Goal: Transaction & Acquisition: Purchase product/service

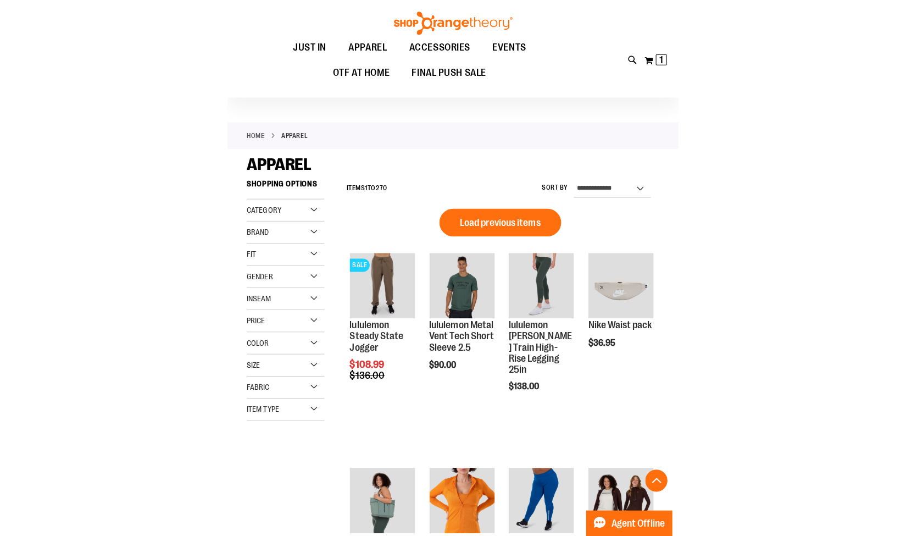
scroll to position [3446, 0]
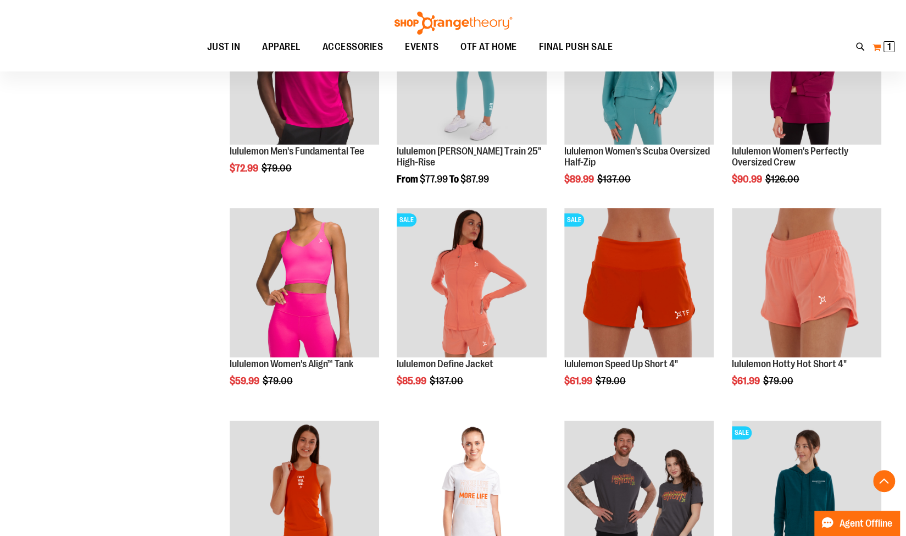
click at [447, 47] on button "My Cart 1 1 items" at bounding box center [883, 47] width 23 height 18
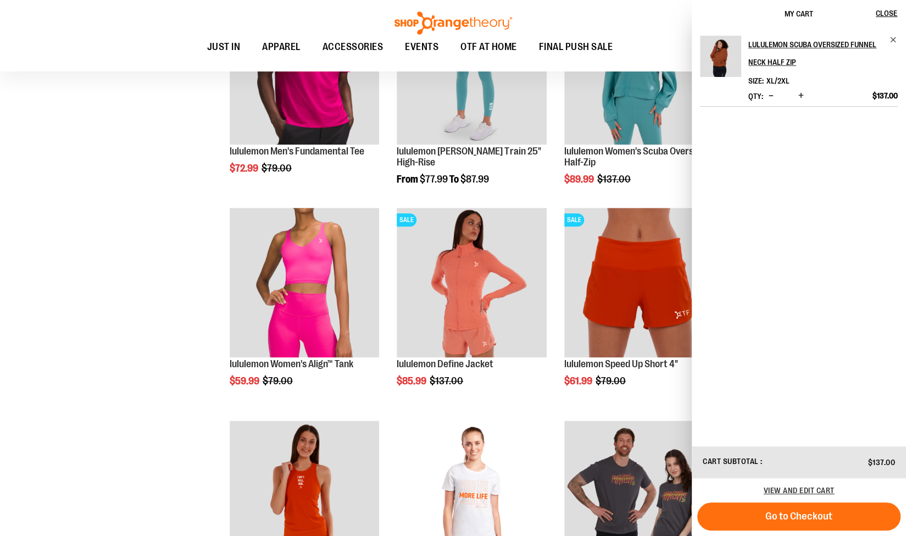
click at [447, 52] on img "Product" at bounding box center [720, 56] width 41 height 41
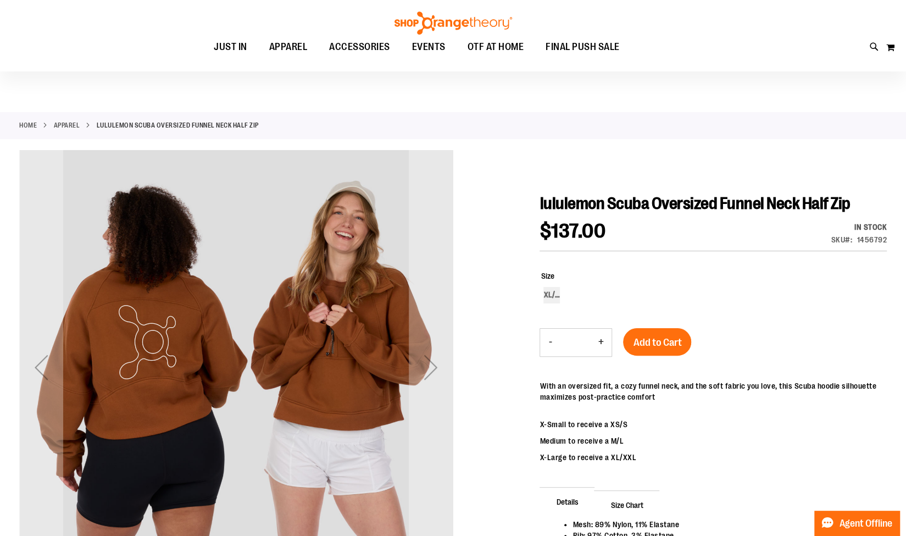
scroll to position [9, 0]
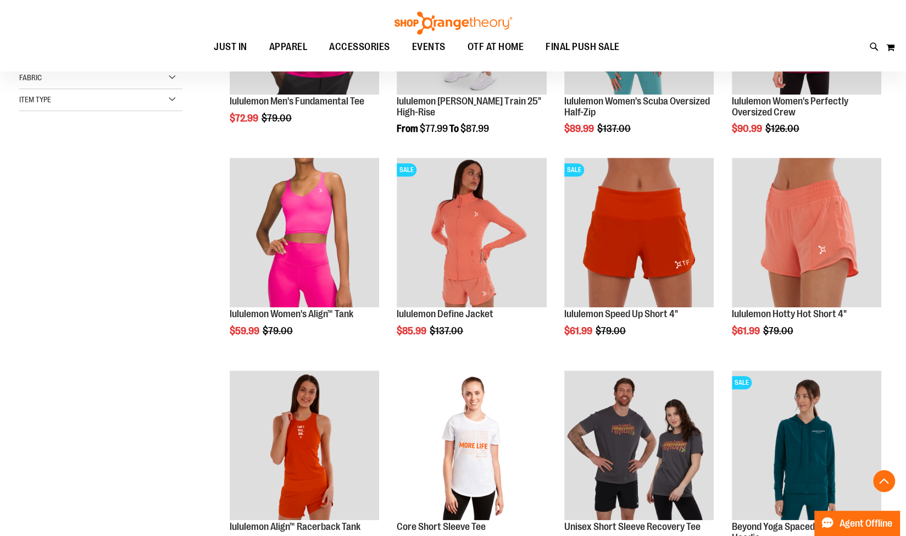
scroll to position [303, 0]
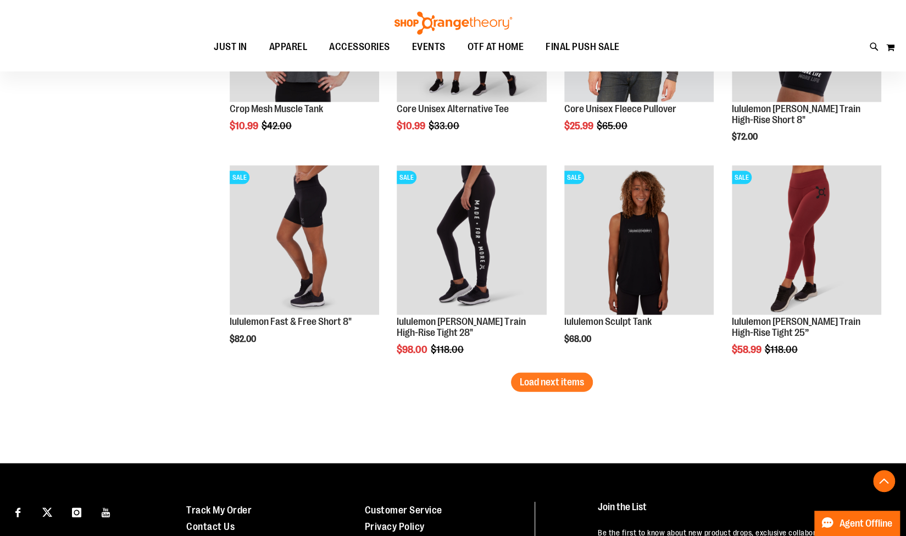
scroll to position [1789, 0]
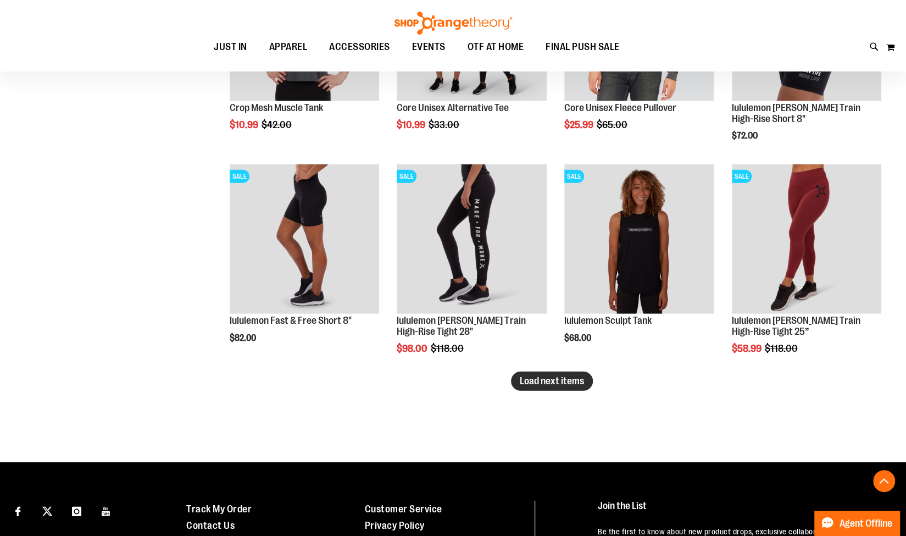
click at [579, 386] on button "Load next items" at bounding box center [552, 380] width 82 height 19
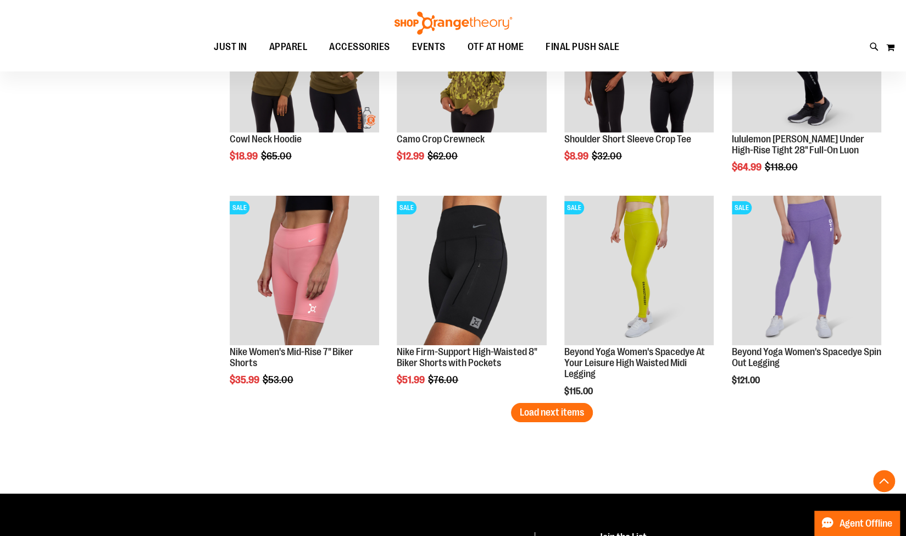
scroll to position [2395, 0]
click at [538, 415] on span "Load next items" at bounding box center [552, 411] width 64 height 11
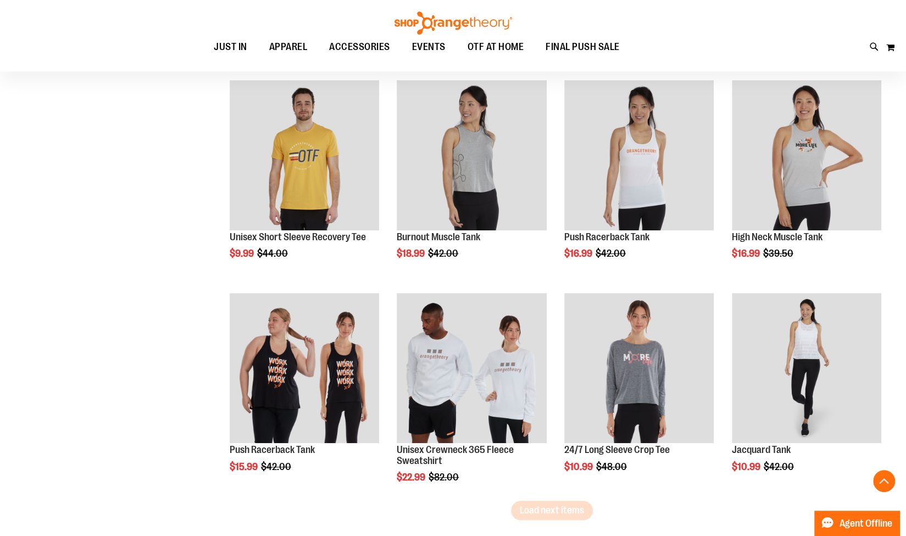
scroll to position [3004, 0]
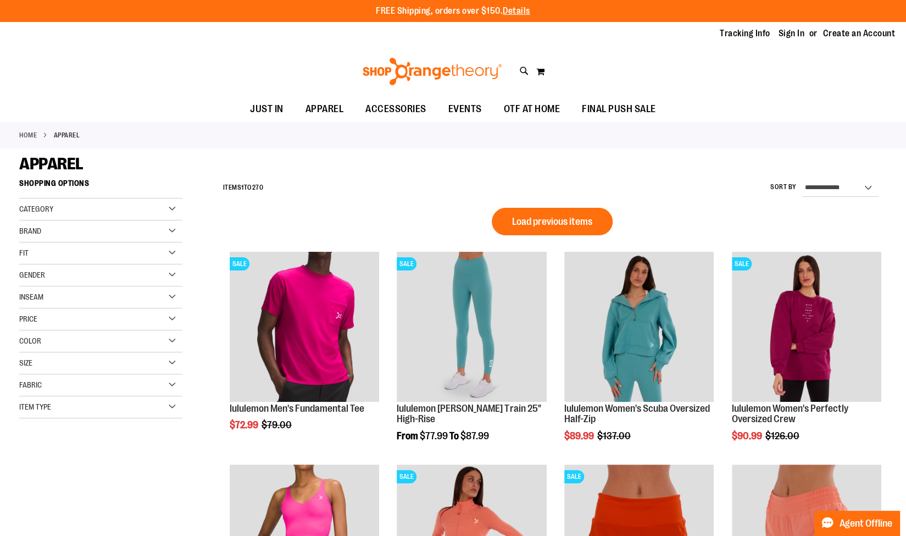
click at [173, 207] on div "Category" at bounding box center [100, 209] width 163 height 22
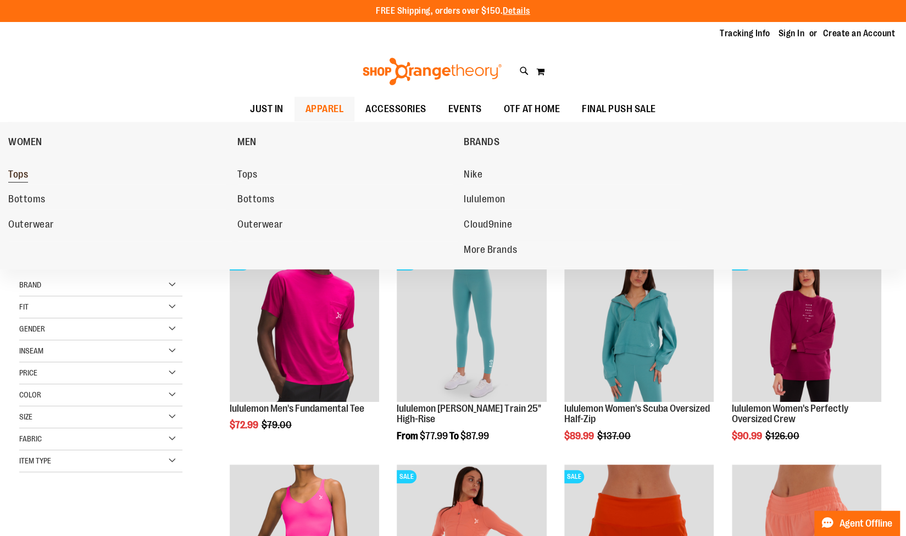
click at [23, 173] on span "Tops" at bounding box center [18, 176] width 20 height 14
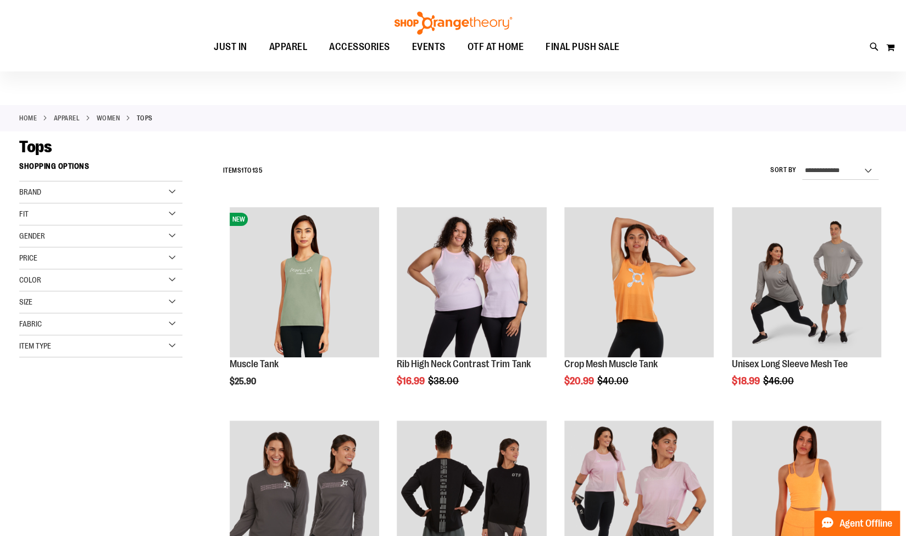
scroll to position [17, 0]
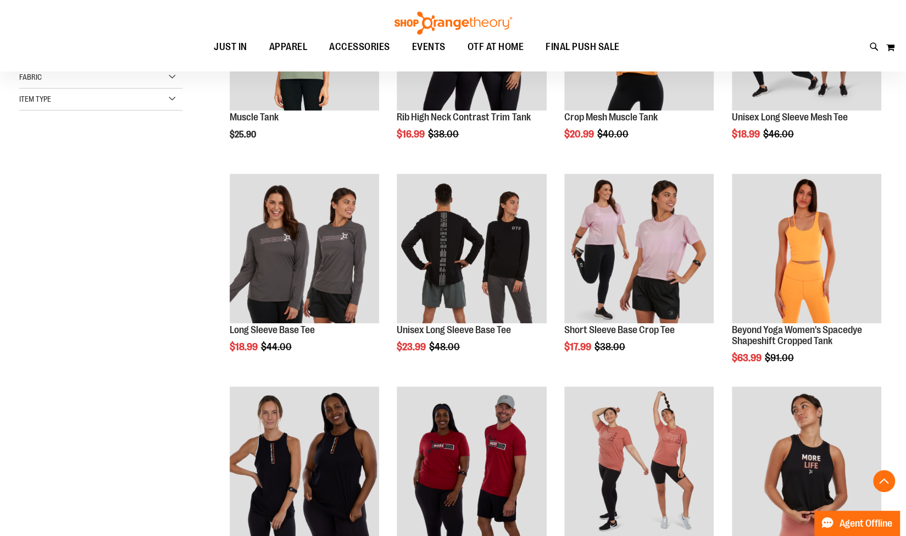
scroll to position [317, 0]
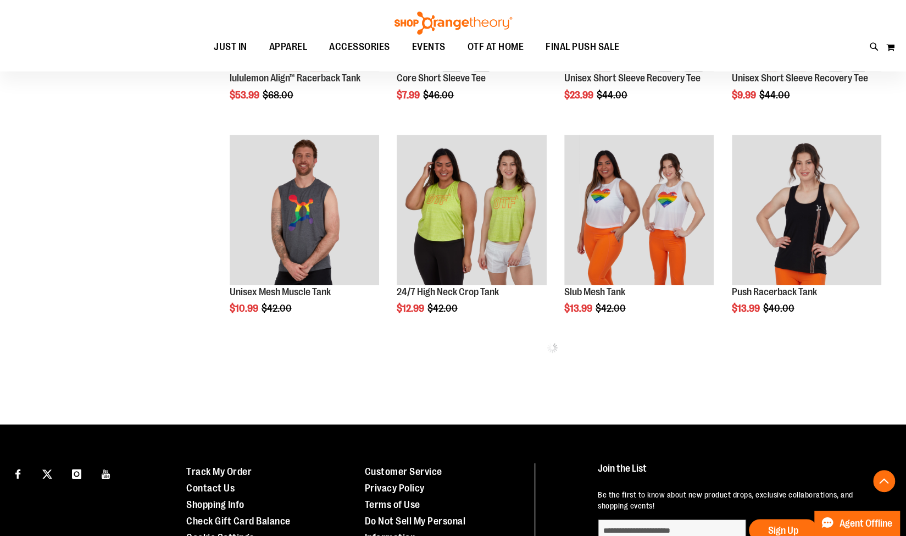
scroll to position [1154, 0]
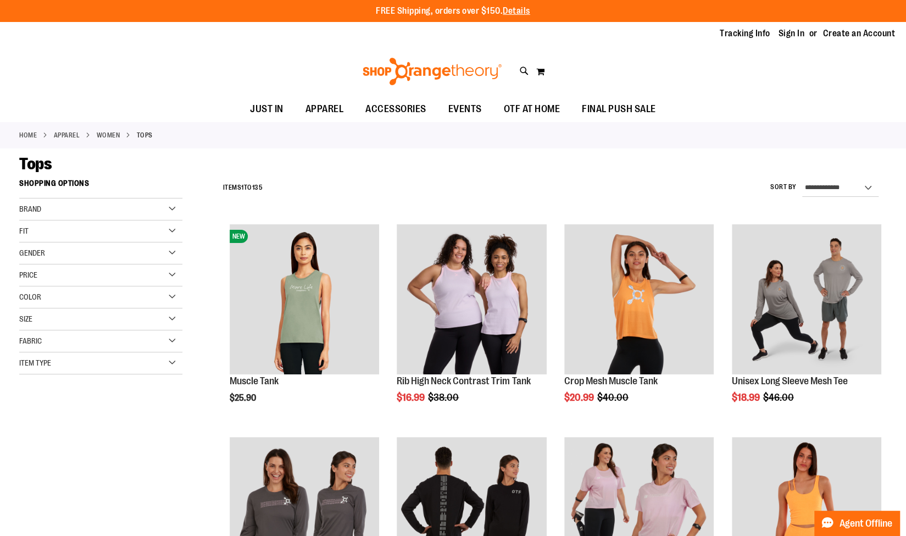
click at [32, 132] on link "Home" at bounding box center [28, 135] width 18 height 10
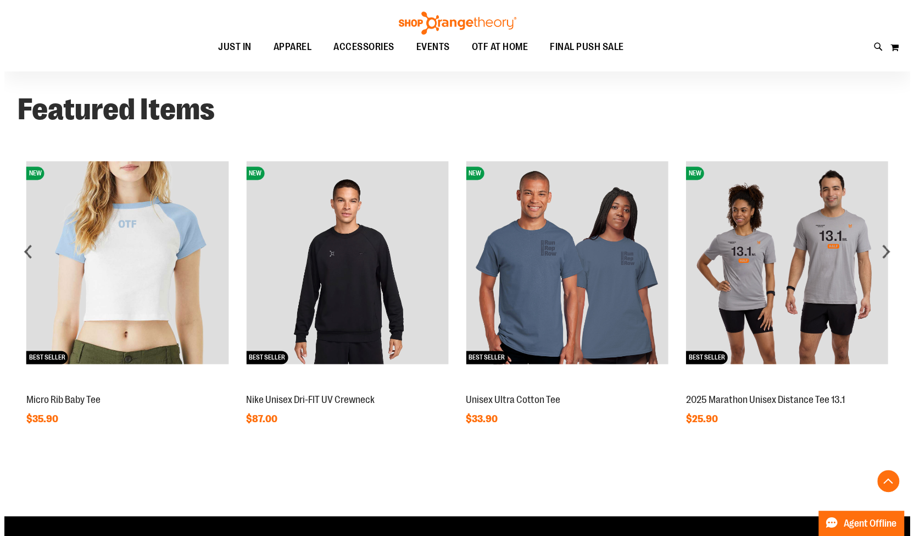
scroll to position [842, 0]
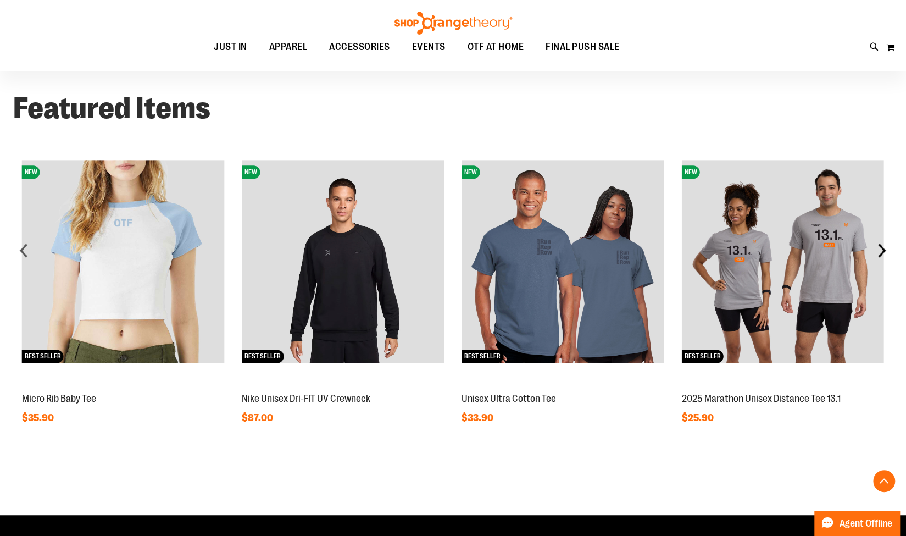
click at [882, 249] on div "next" at bounding box center [882, 250] width 22 height 22
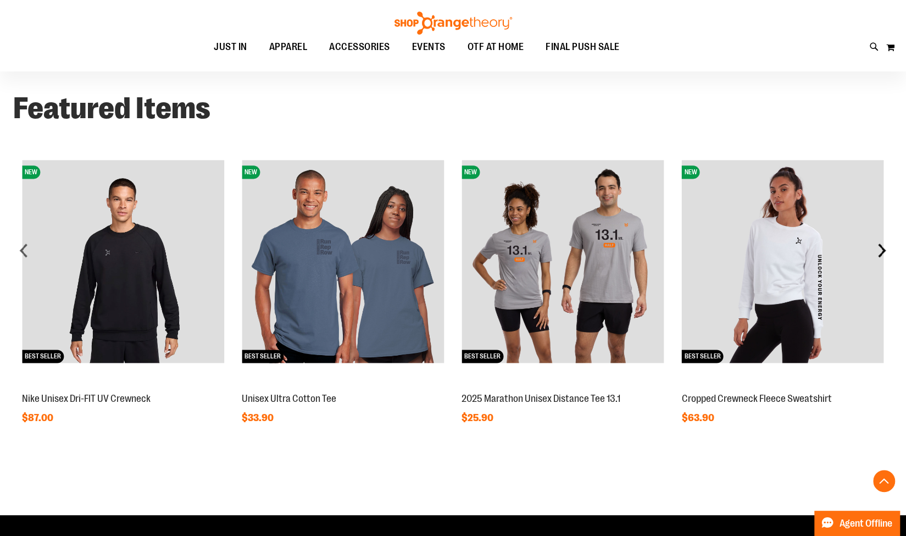
click at [882, 249] on div "next" at bounding box center [882, 250] width 22 height 22
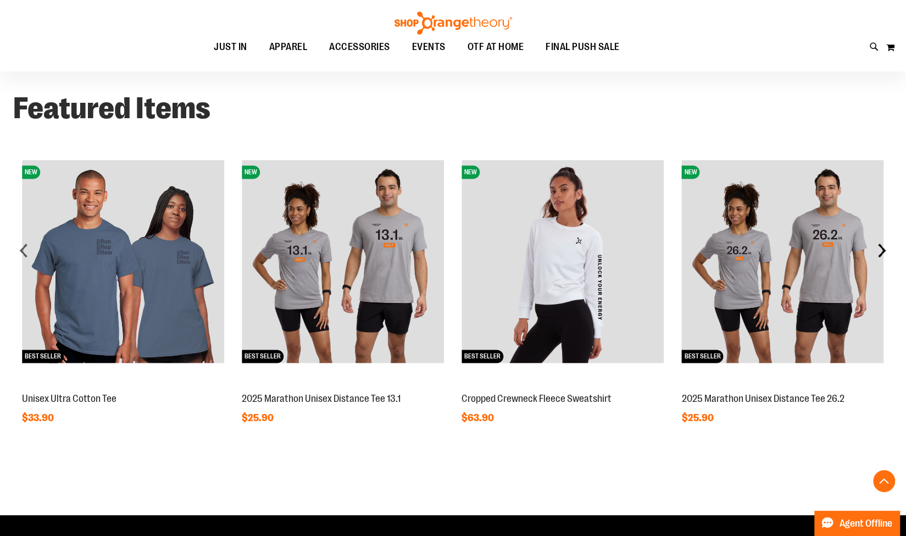
click at [882, 249] on div "next" at bounding box center [882, 250] width 22 height 22
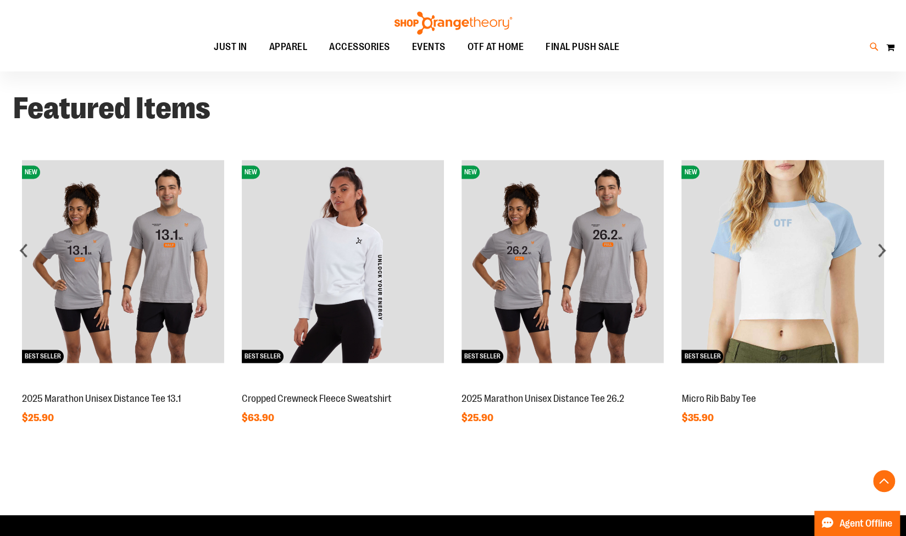
click at [874, 49] on icon at bounding box center [874, 47] width 9 height 13
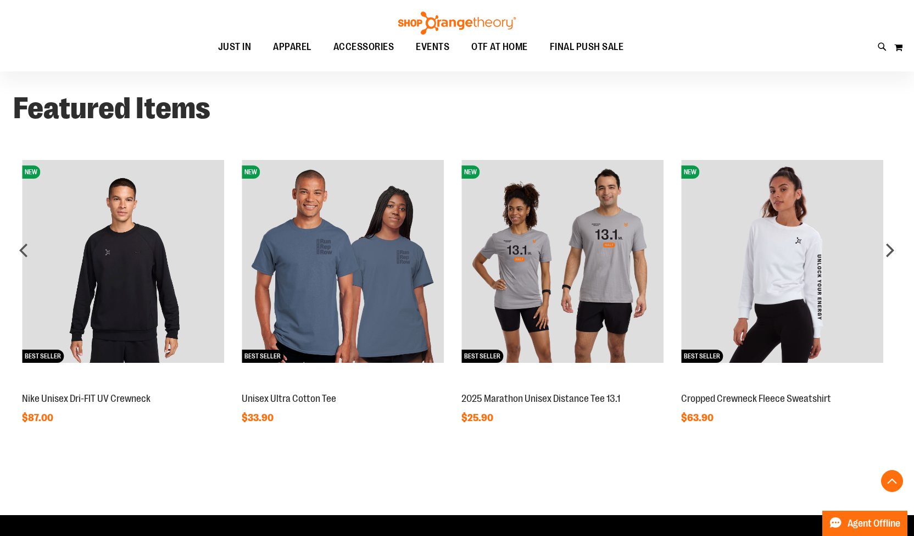
click at [457, 68] on input "Search" at bounding box center [457, 62] width 724 height 36
type input "**********"
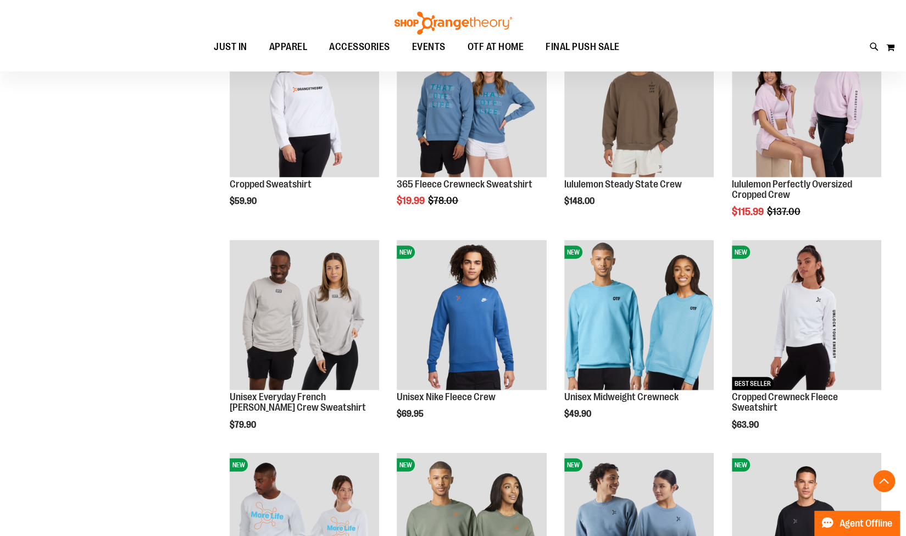
scroll to position [1458, 0]
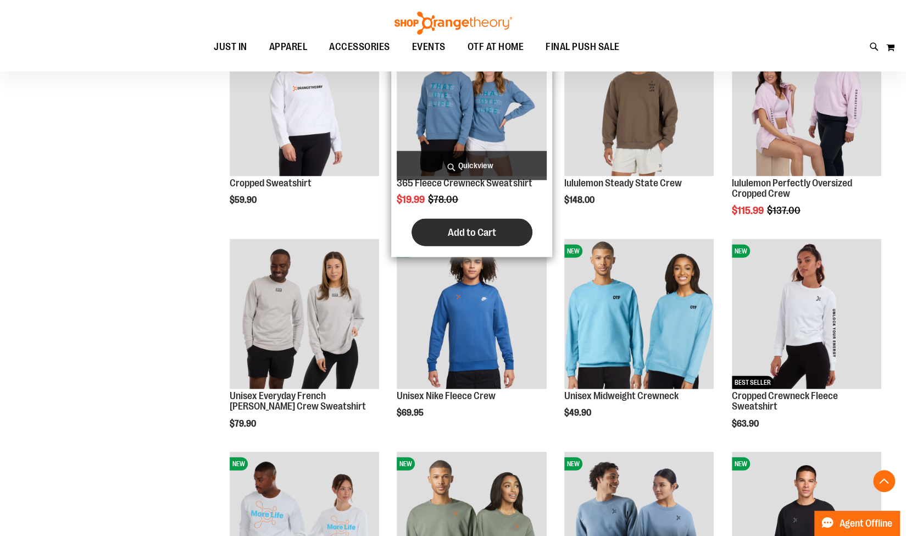
click at [480, 232] on span "Add to Cart" at bounding box center [472, 232] width 48 height 12
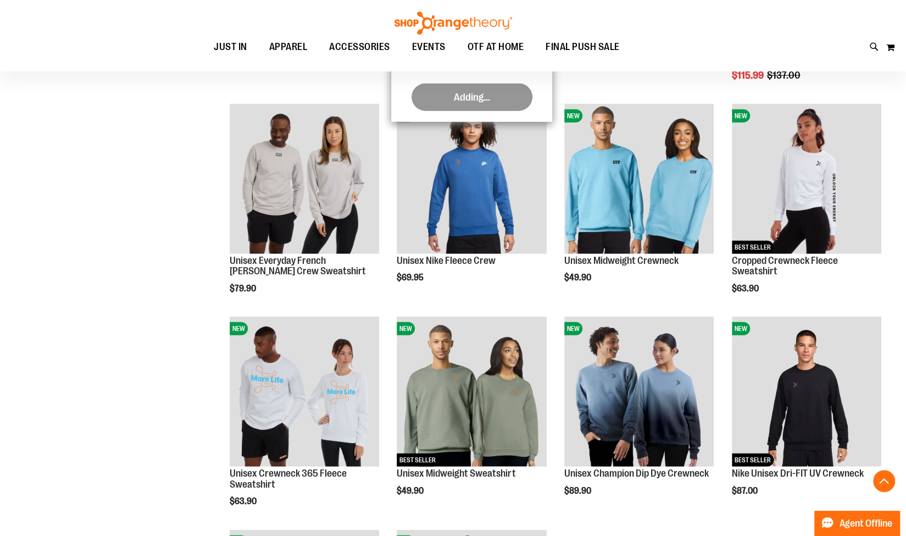
scroll to position [1624, 0]
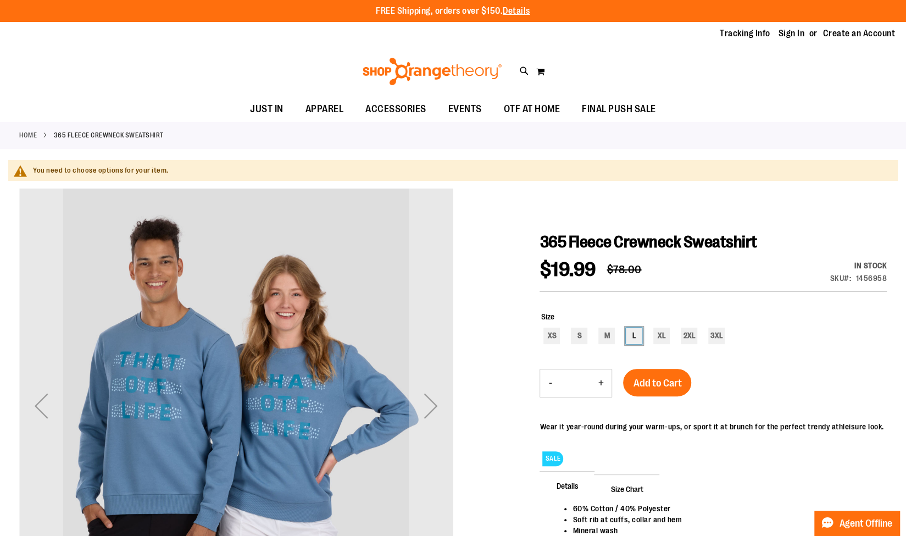
click at [631, 336] on div "L" at bounding box center [634, 335] width 16 height 16
type input "***"
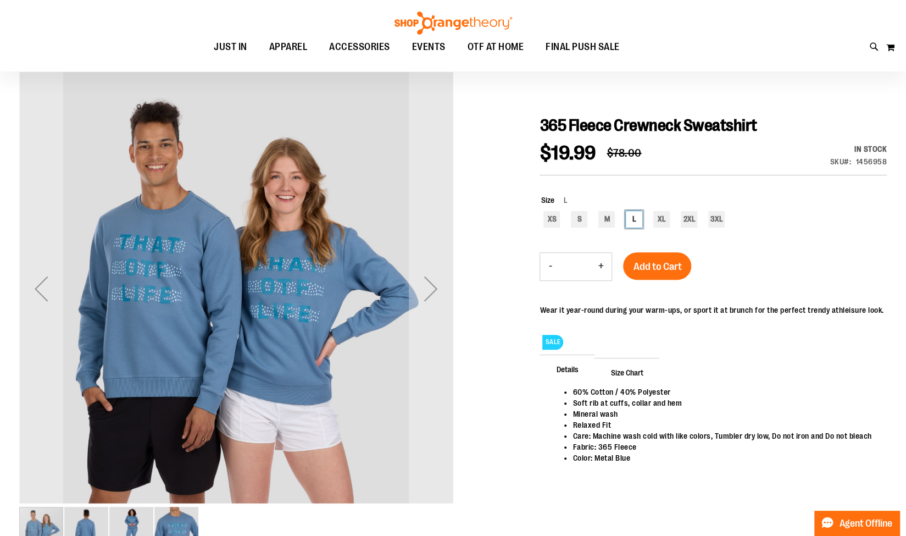
scroll to position [116, 0]
click at [656, 268] on span "Add to Cart" at bounding box center [657, 267] width 48 height 12
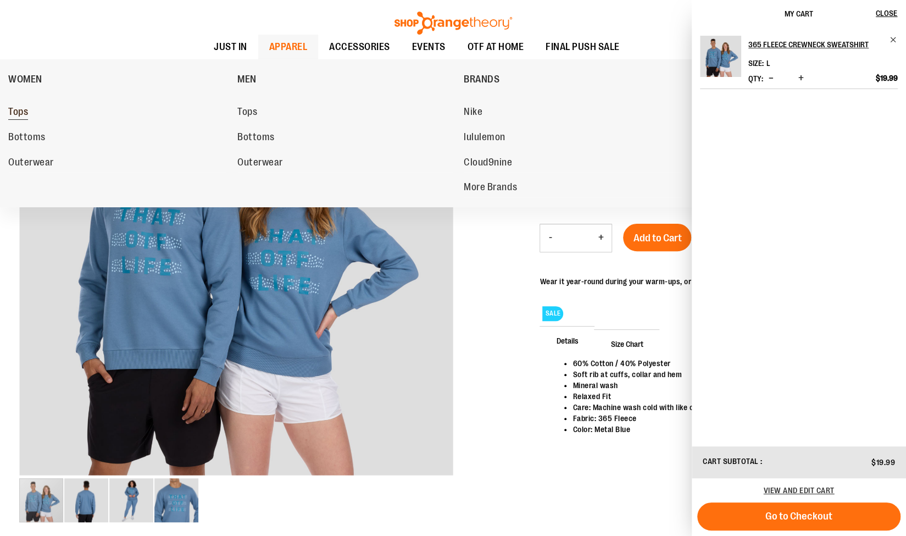
click at [12, 114] on span "Tops" at bounding box center [18, 113] width 20 height 14
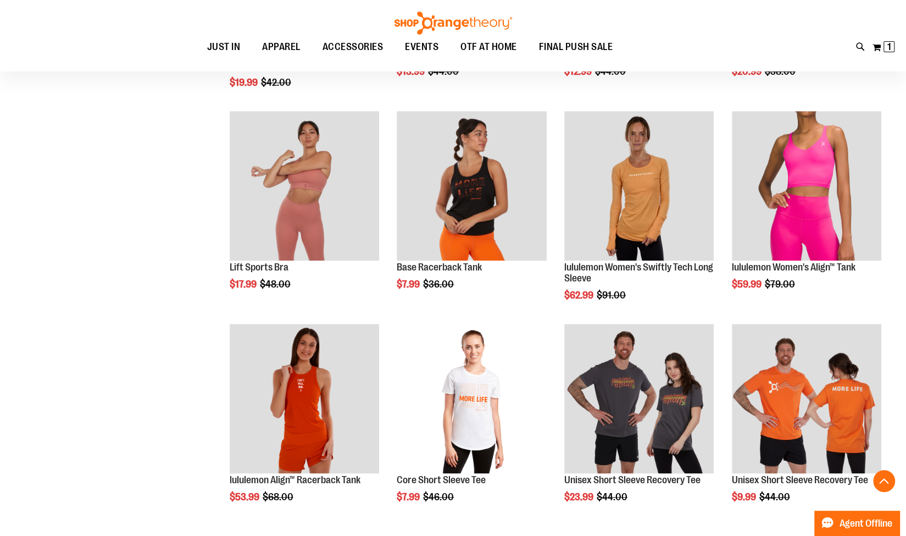
scroll to position [750, 0]
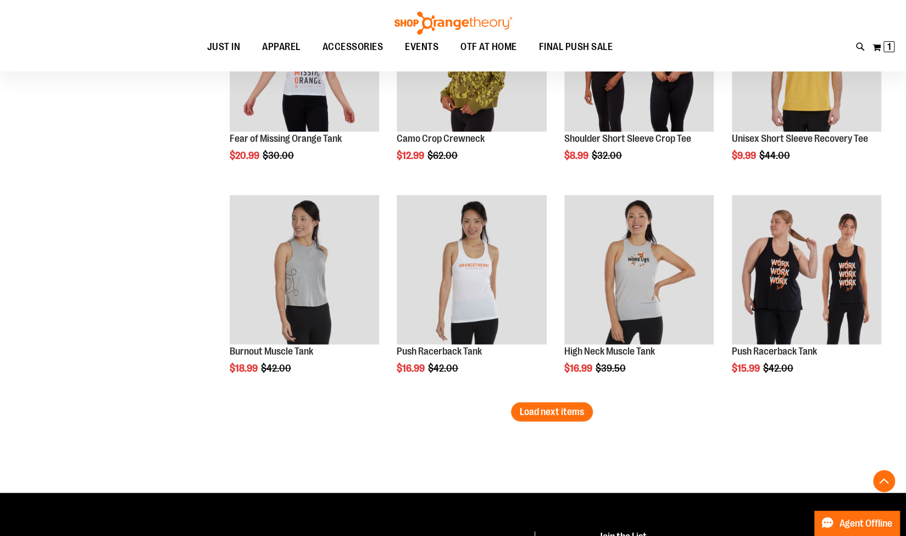
scroll to position [1737, 0]
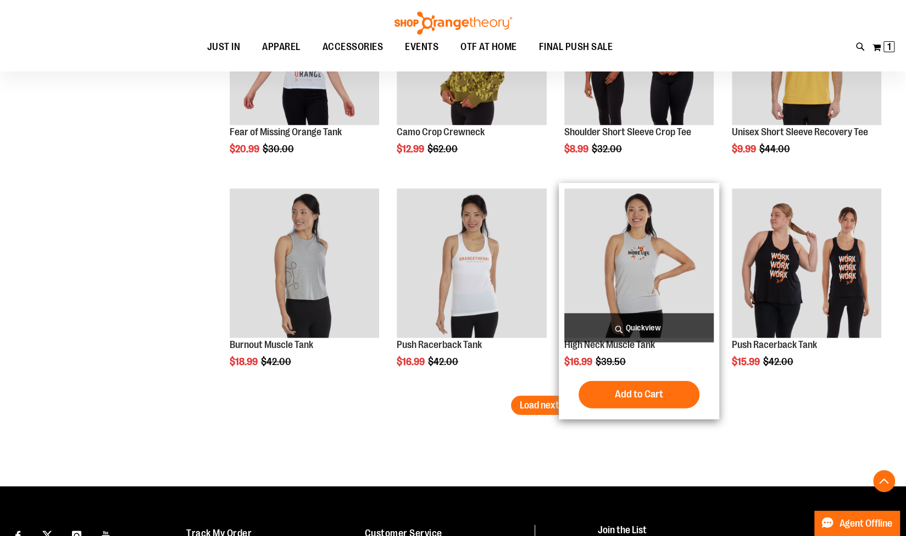
click at [569, 391] on div "Add to Cart In stock" at bounding box center [638, 394] width 149 height 27
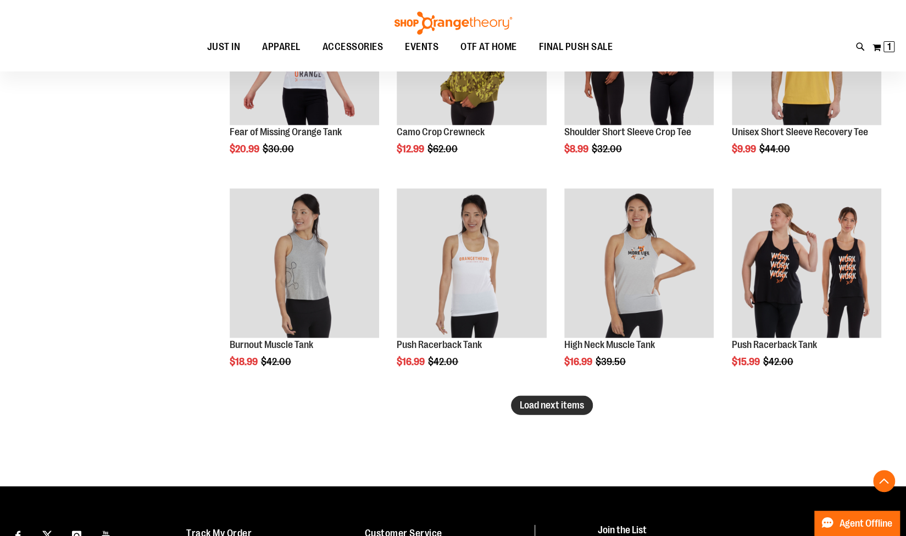
click at [543, 406] on span "Load next items" at bounding box center [552, 404] width 64 height 11
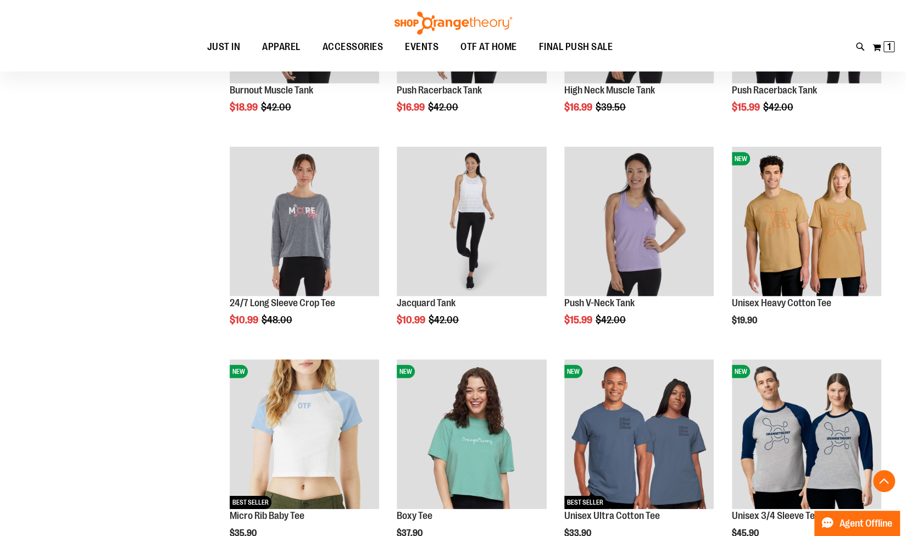
scroll to position [1992, 0]
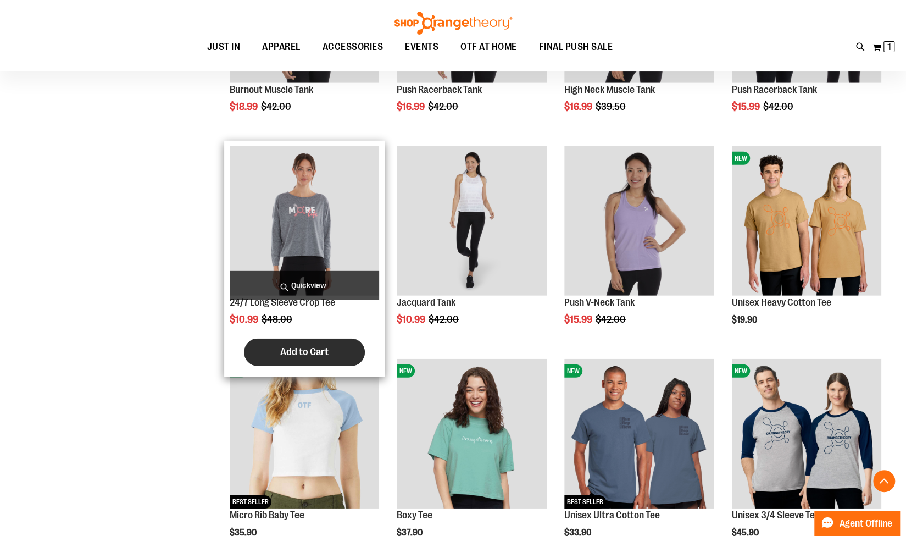
click at [320, 347] on span "Add to Cart" at bounding box center [304, 352] width 48 height 12
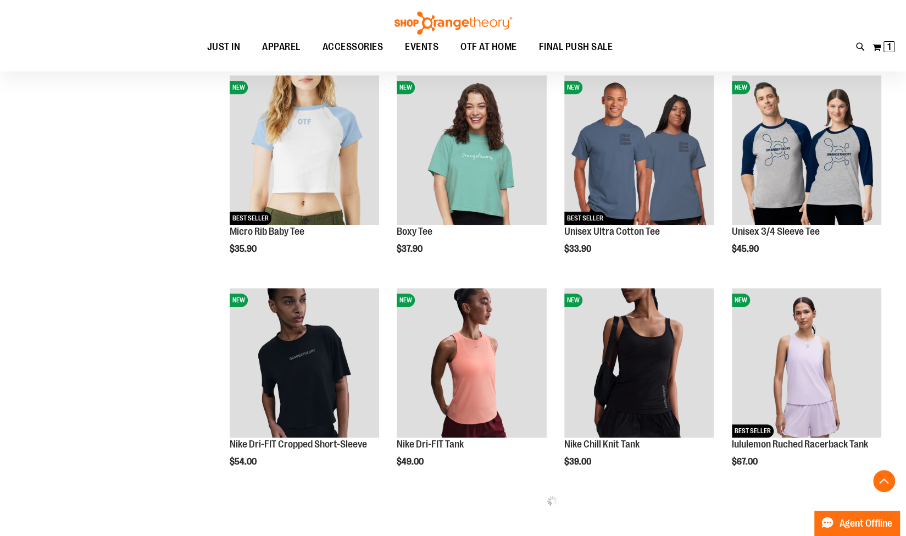
scroll to position [330, 0]
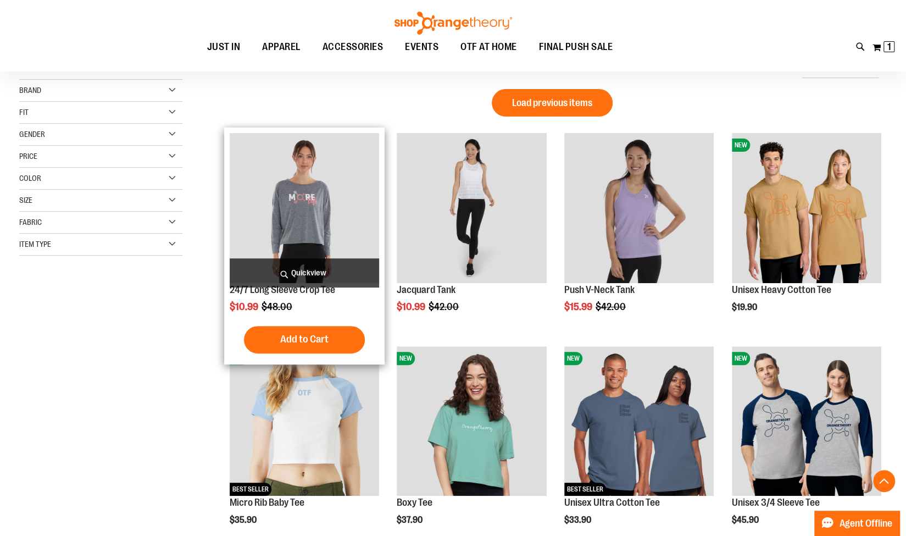
scroll to position [304, 0]
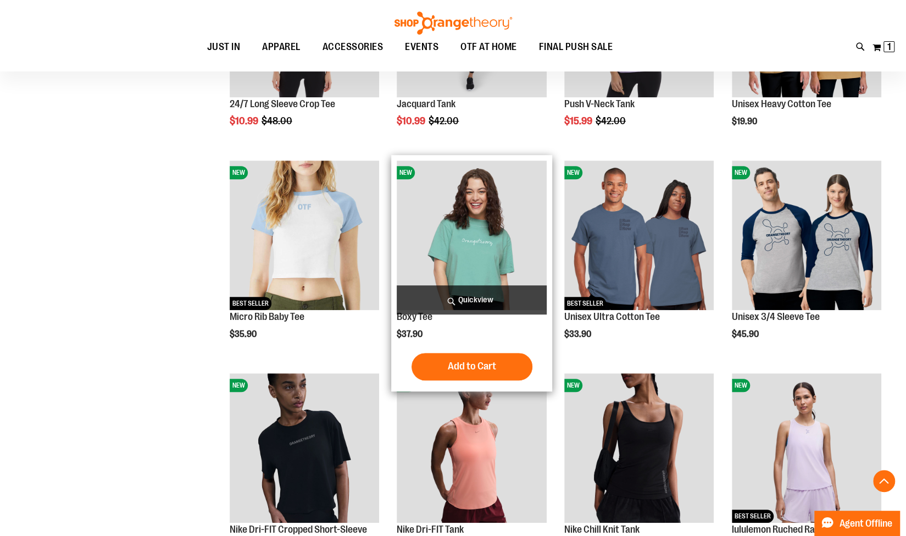
click at [441, 237] on img "product" at bounding box center [471, 234] width 149 height 149
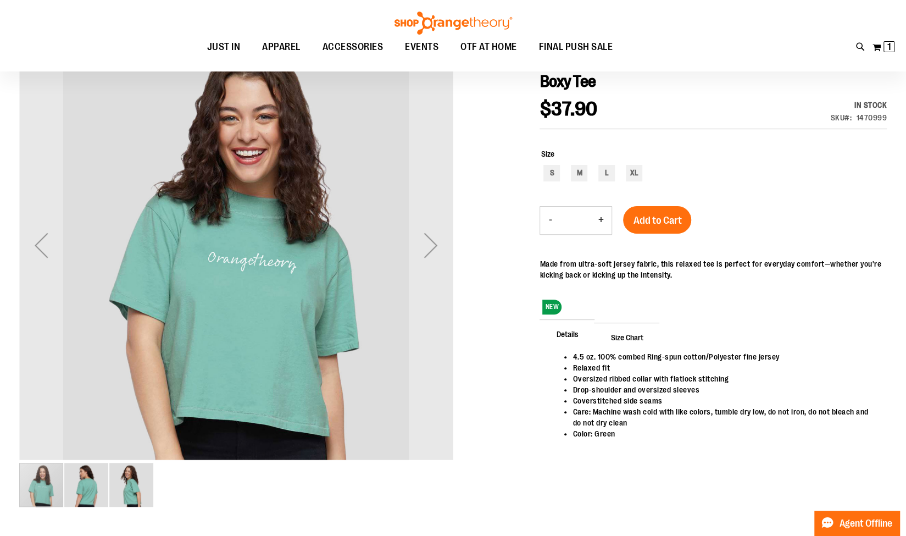
scroll to position [132, 0]
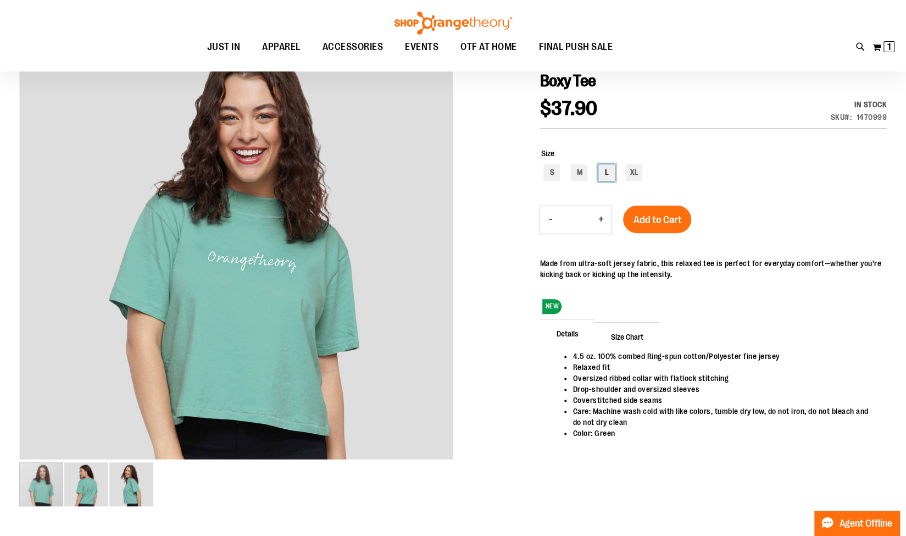
click at [610, 172] on div "L" at bounding box center [606, 172] width 16 height 16
type input "***"
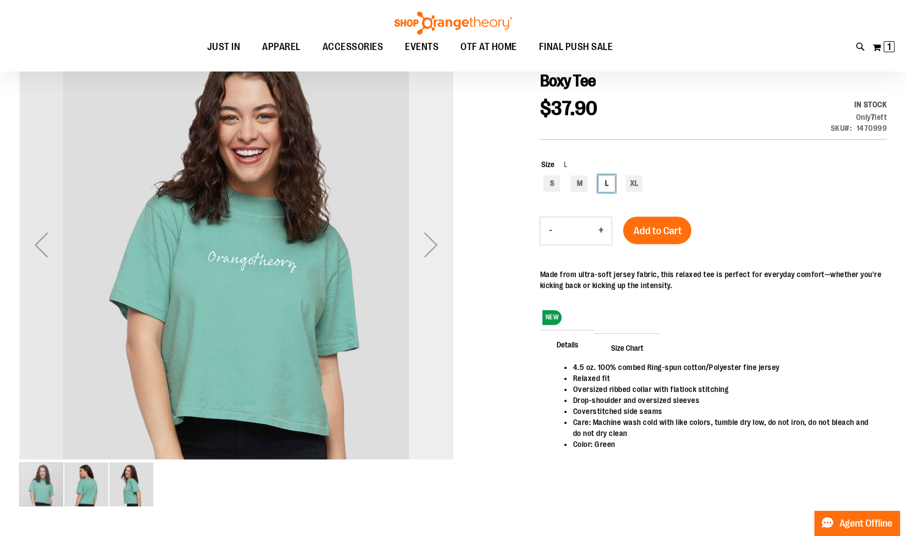
click at [439, 243] on div "Next" at bounding box center [431, 244] width 44 height 44
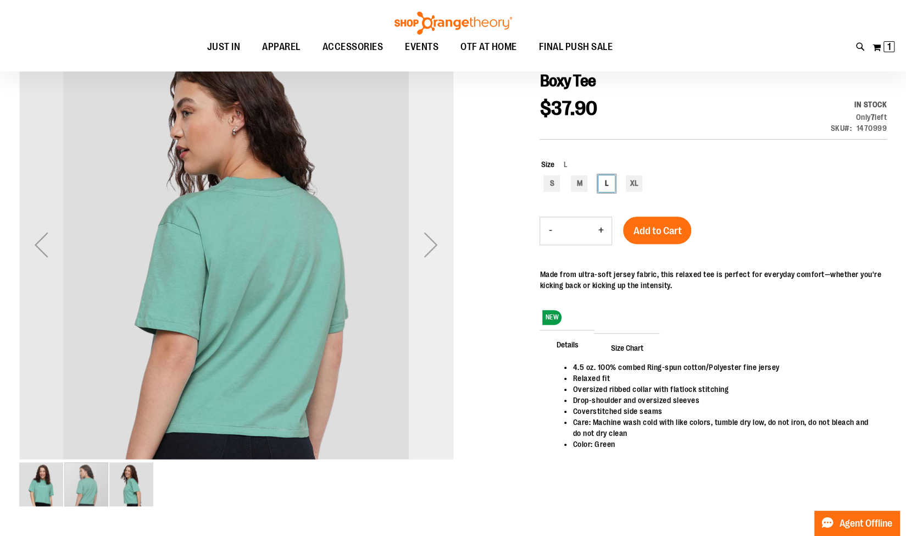
click at [439, 243] on div "Next" at bounding box center [431, 244] width 44 height 44
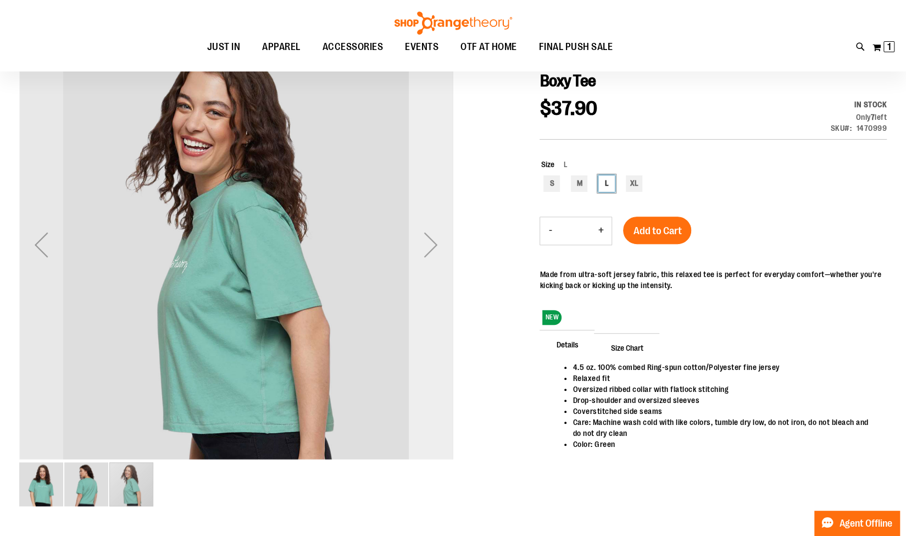
click at [439, 243] on div "Next" at bounding box center [431, 244] width 44 height 44
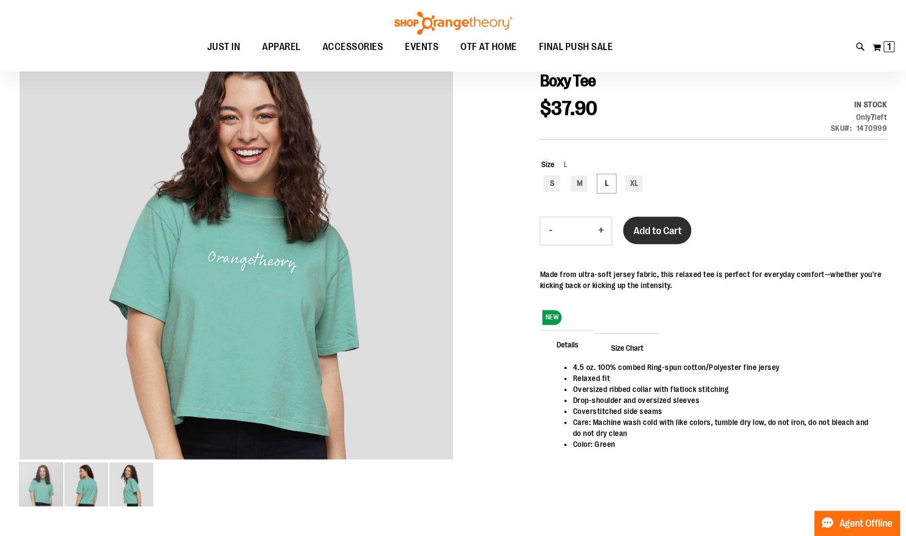
click at [666, 233] on span "Add to Cart" at bounding box center [657, 231] width 48 height 12
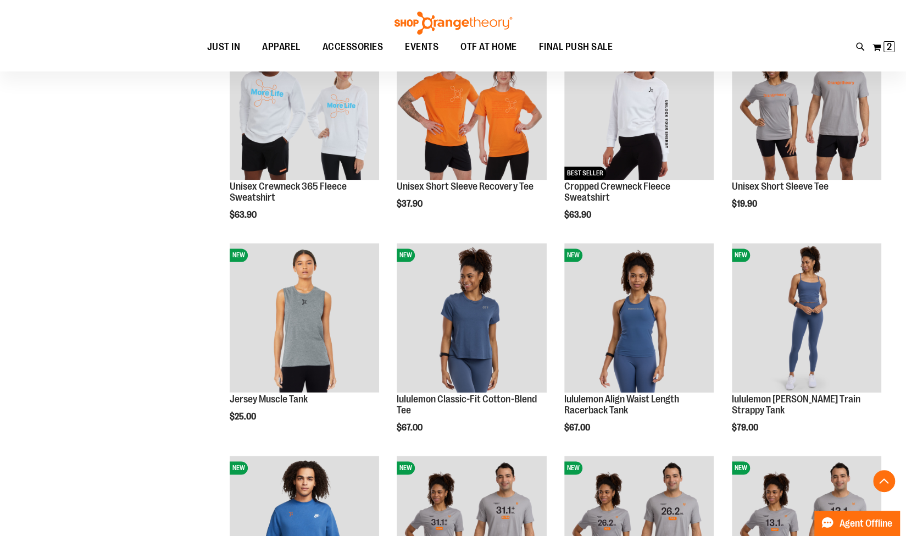
scroll to position [832, 0]
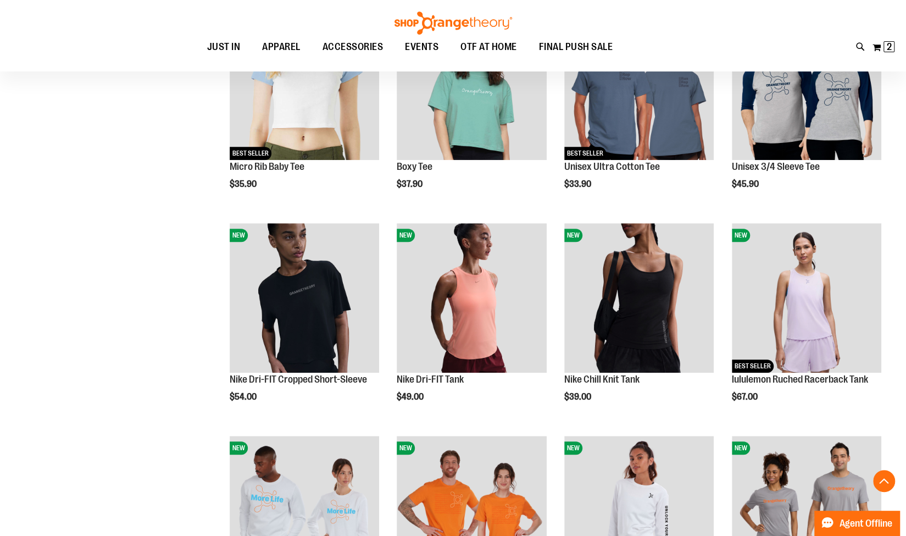
scroll to position [336, 0]
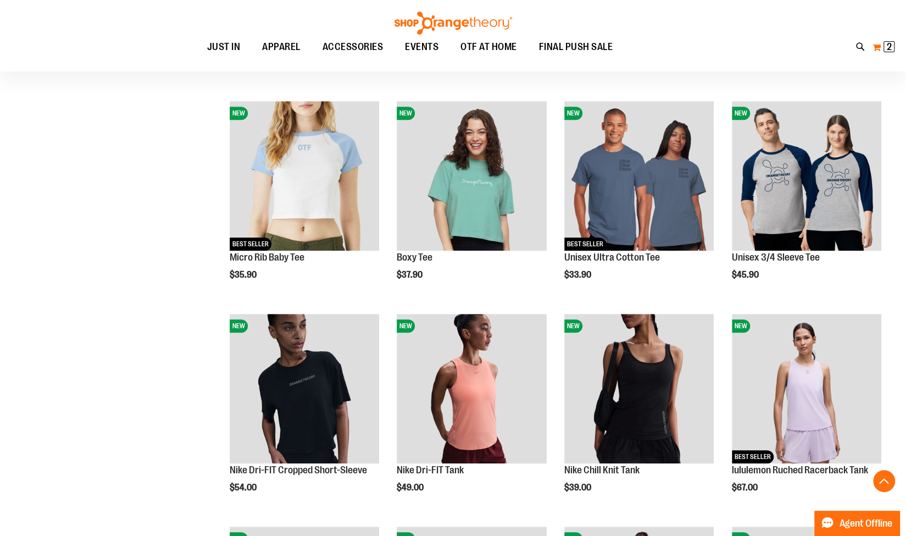
click at [882, 47] on button "My Cart 2 2 items" at bounding box center [883, 47] width 23 height 18
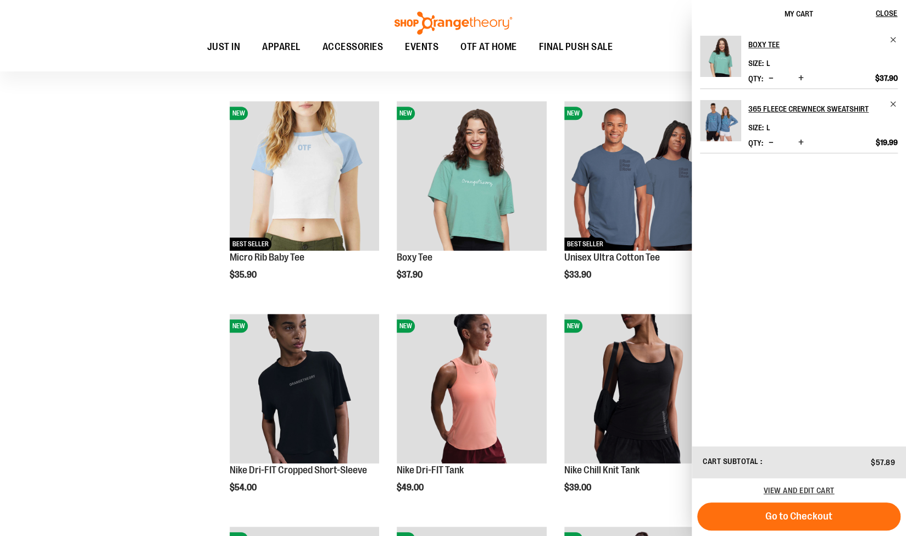
click at [721, 60] on img "Product" at bounding box center [720, 56] width 41 height 41
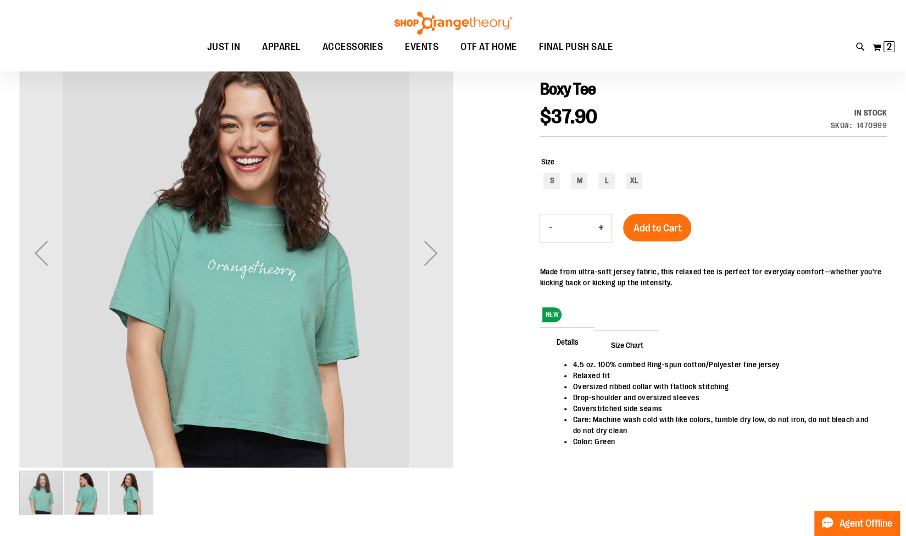
scroll to position [123, 0]
click at [884, 44] on span "2 2 items" at bounding box center [888, 46] width 11 height 11
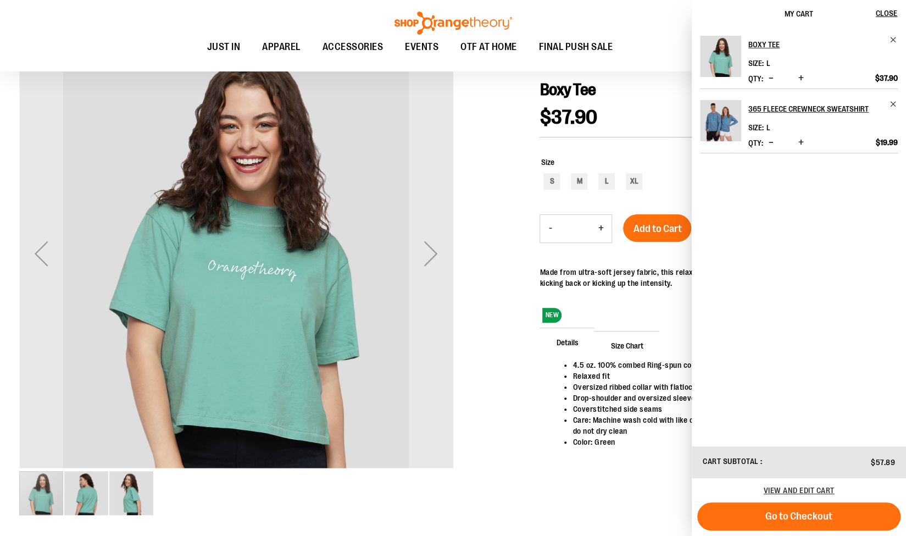
click at [723, 108] on img "Product" at bounding box center [720, 120] width 41 height 41
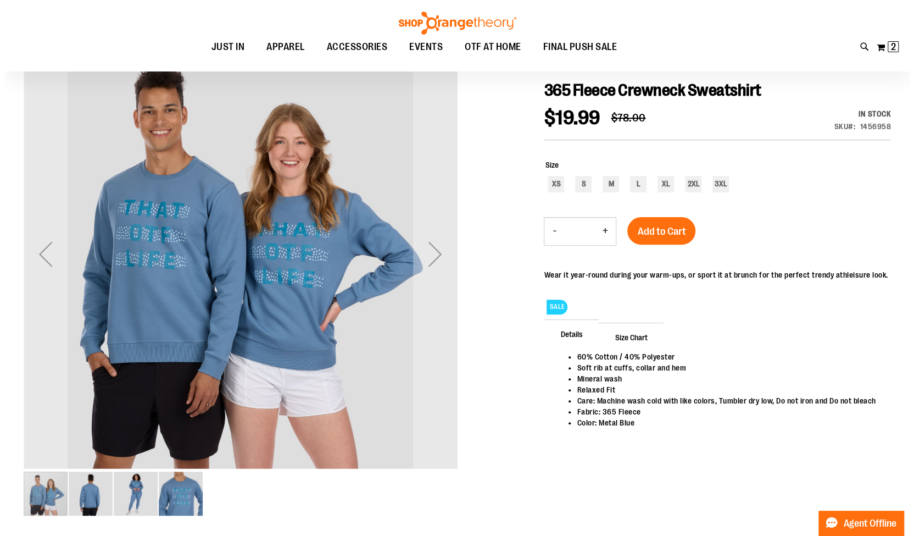
scroll to position [124, 0]
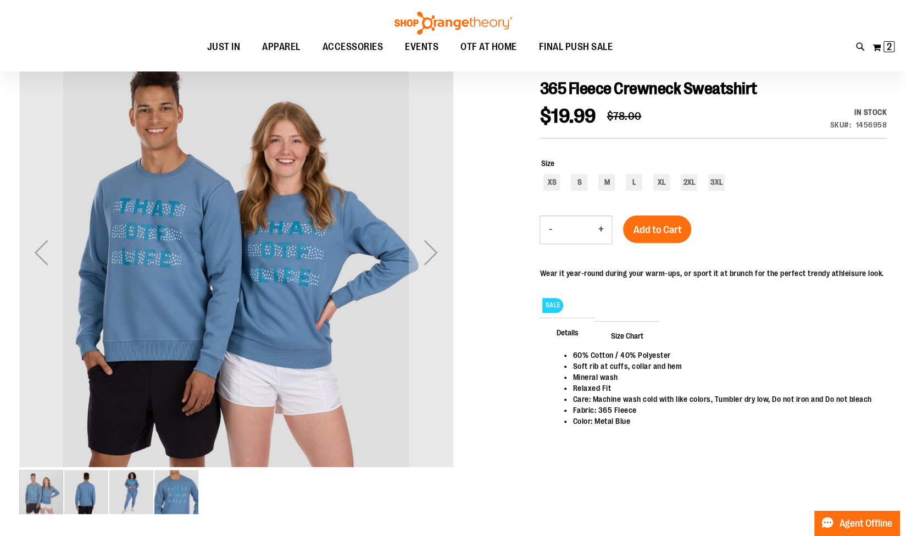
click at [185, 493] on img "image 4 of 4" at bounding box center [176, 492] width 44 height 44
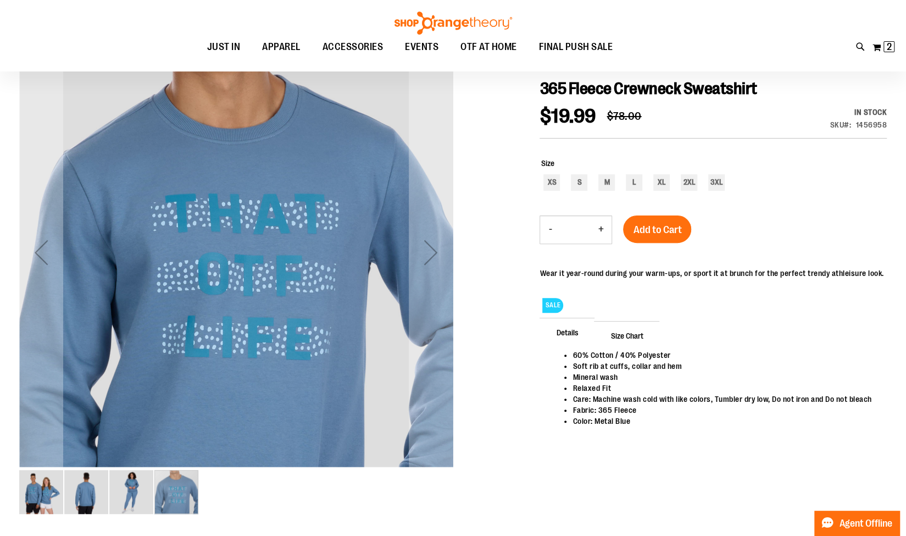
click at [53, 484] on img "image 1 of 4" at bounding box center [41, 492] width 44 height 44
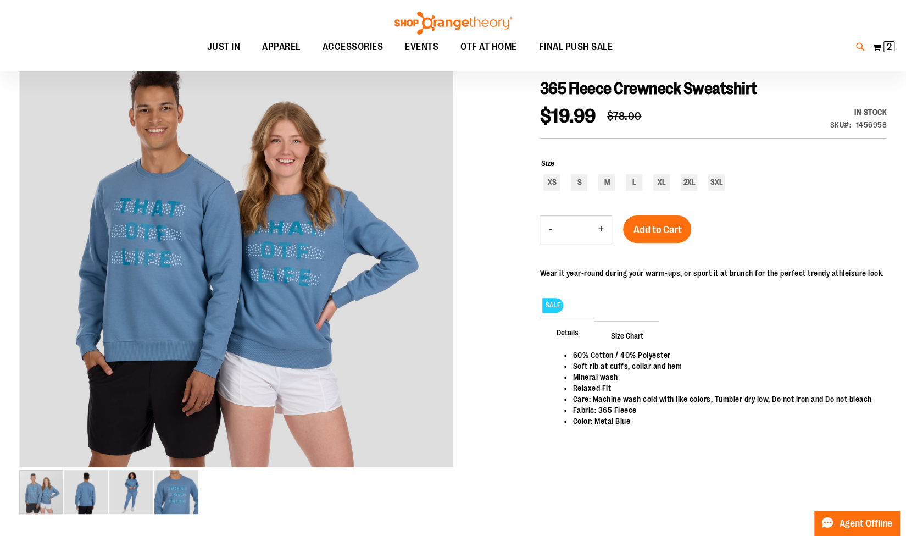
click at [856, 49] on icon at bounding box center [860, 47] width 9 height 13
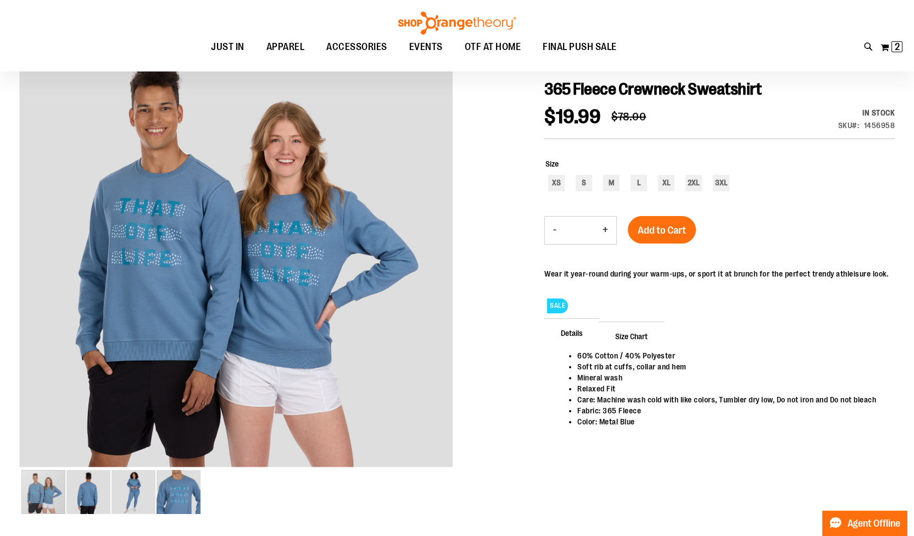
click at [712, 63] on input "Search" at bounding box center [457, 62] width 724 height 36
click at [799, 65] on button "submit" at bounding box center [800, 63] width 33 height 33
type input "**********"
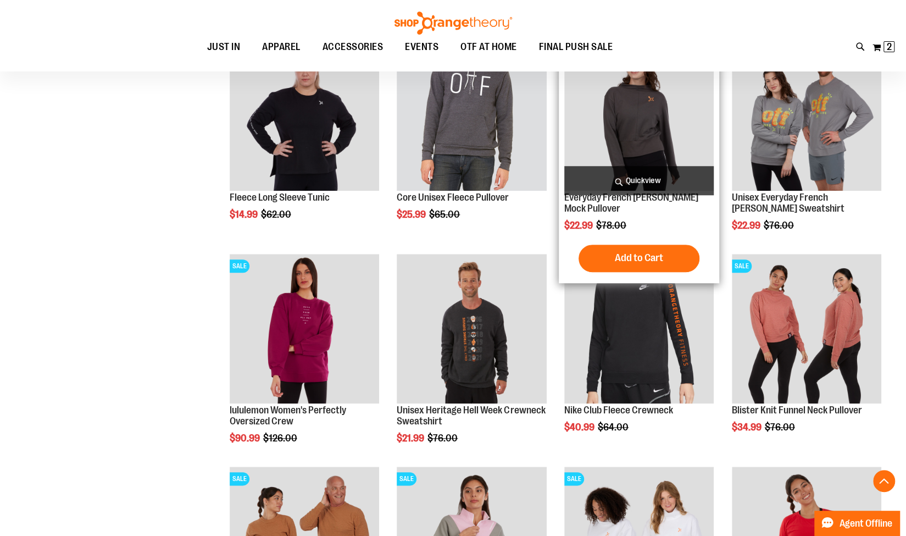
scroll to position [493, 0]
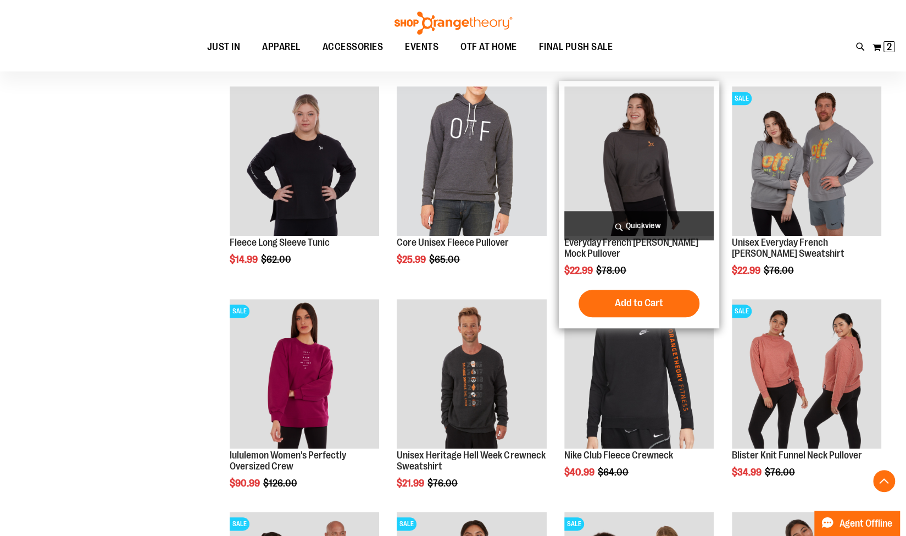
click at [669, 160] on img "product" at bounding box center [638, 160] width 149 height 149
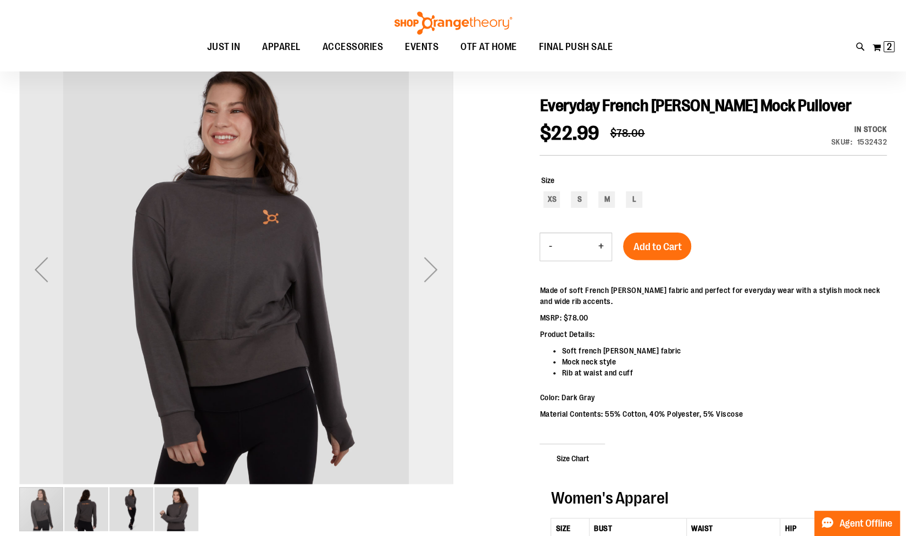
scroll to position [108, 0]
click at [433, 262] on div "Next" at bounding box center [431, 269] width 44 height 44
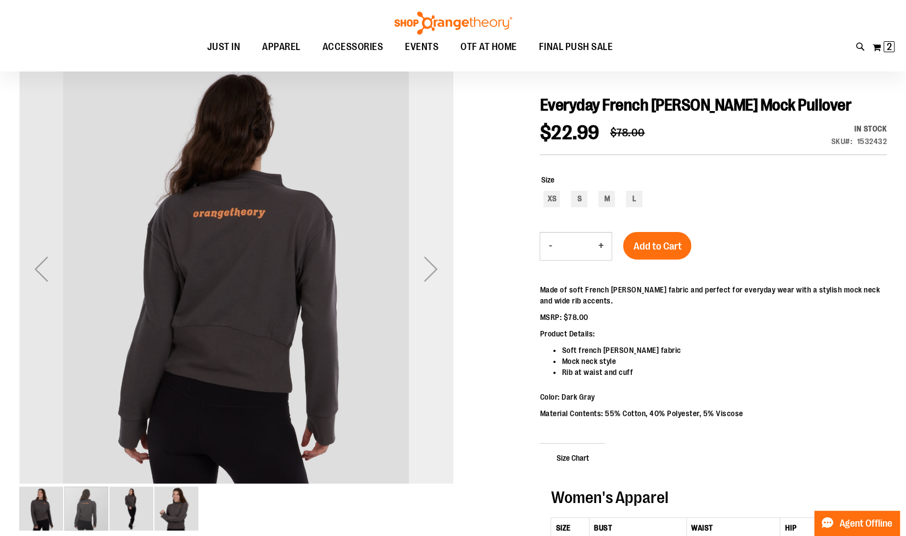
click at [433, 262] on div "Next" at bounding box center [431, 269] width 44 height 44
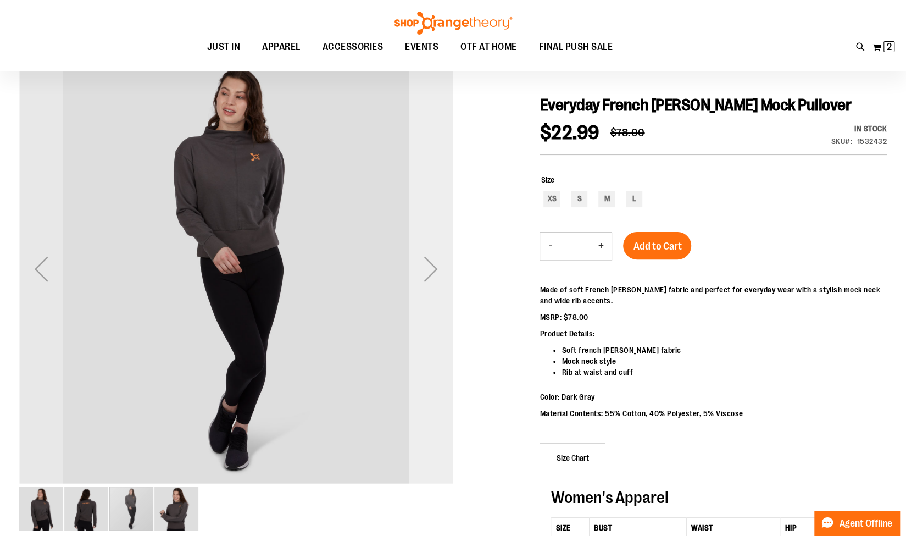
click at [433, 262] on div "Next" at bounding box center [431, 269] width 44 height 44
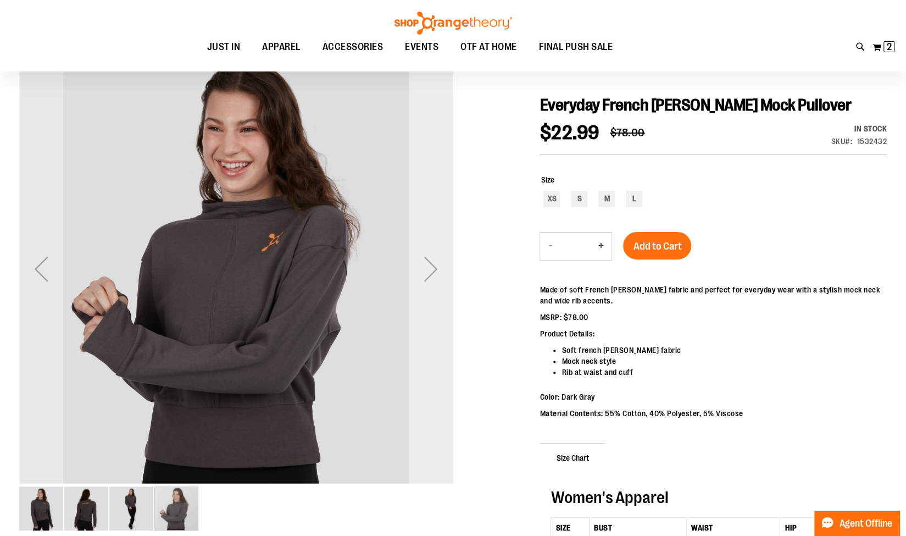
click at [433, 263] on div "Next" at bounding box center [431, 269] width 44 height 44
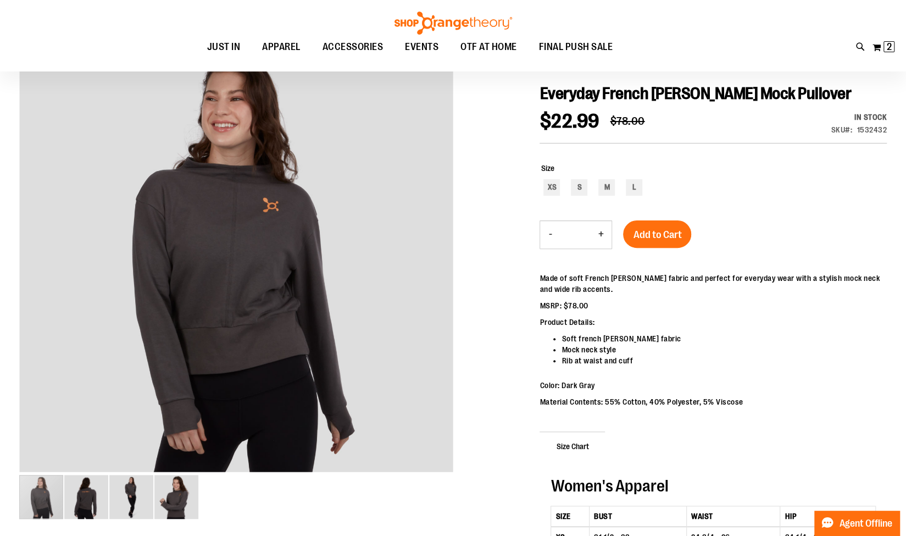
scroll to position [118, 0]
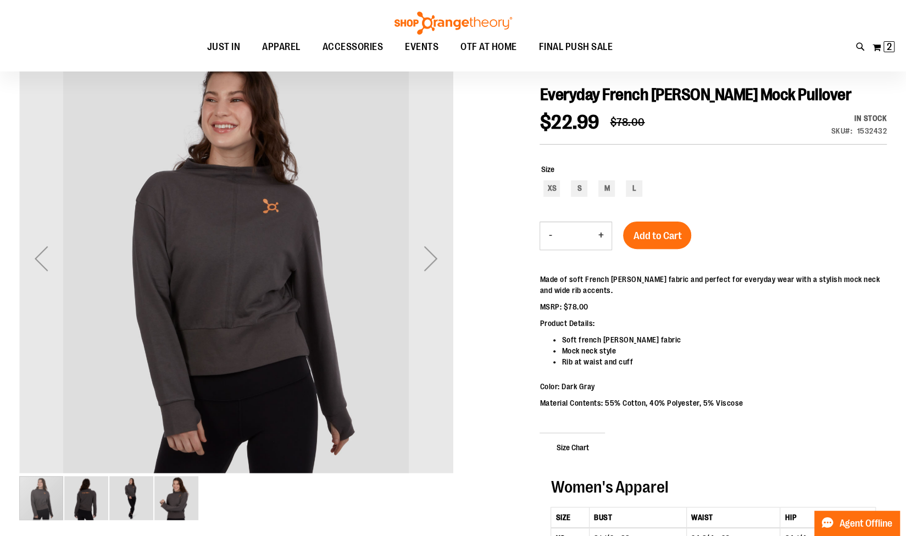
click at [83, 504] on img "image 2 of 4" at bounding box center [86, 498] width 44 height 44
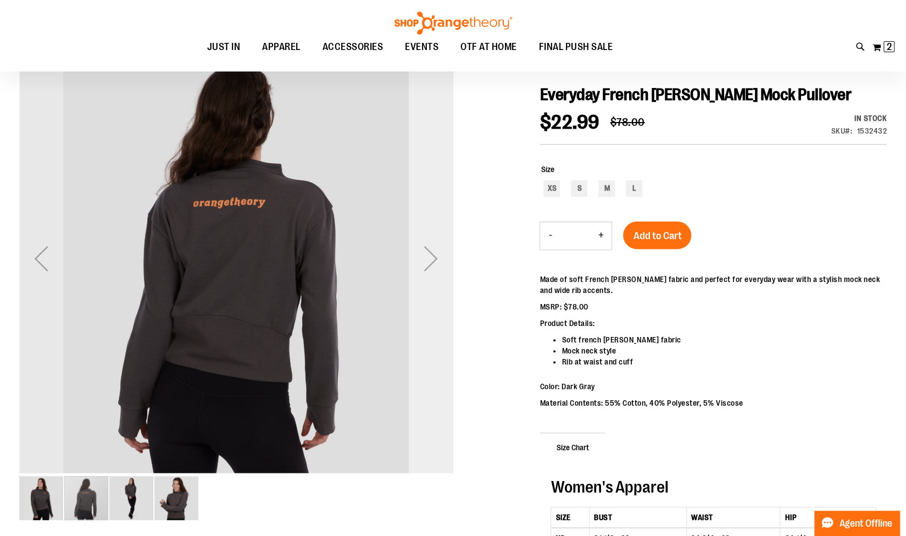
click at [441, 258] on div "Next" at bounding box center [431, 258] width 44 height 44
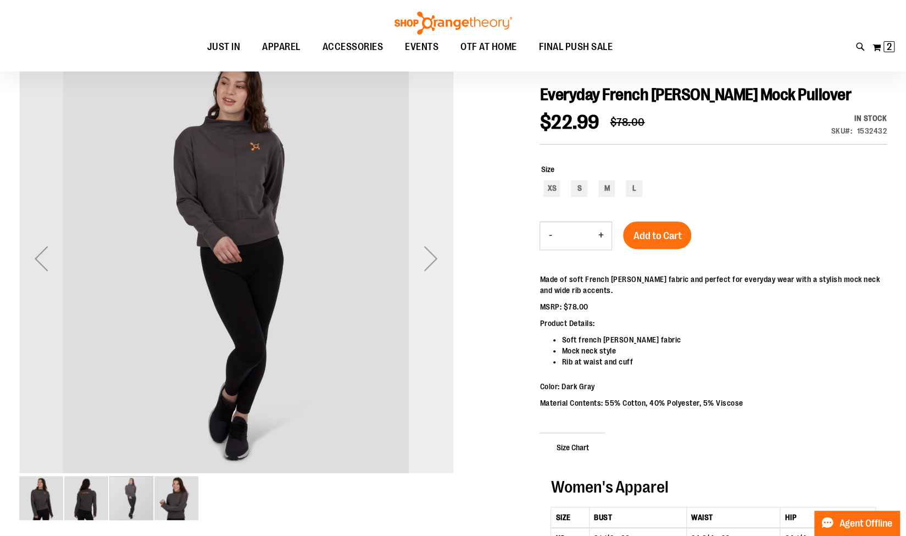
click at [441, 258] on div "Next" at bounding box center [431, 258] width 44 height 44
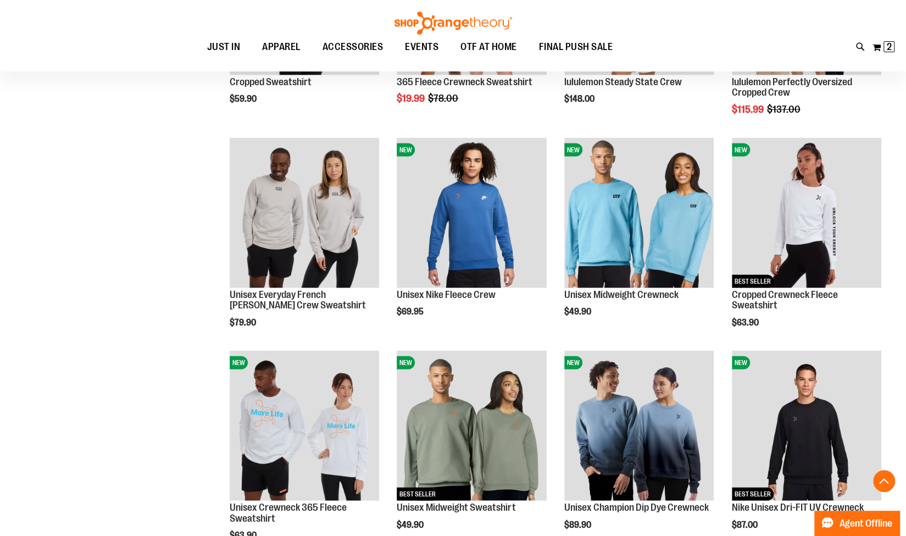
scroll to position [1505, 0]
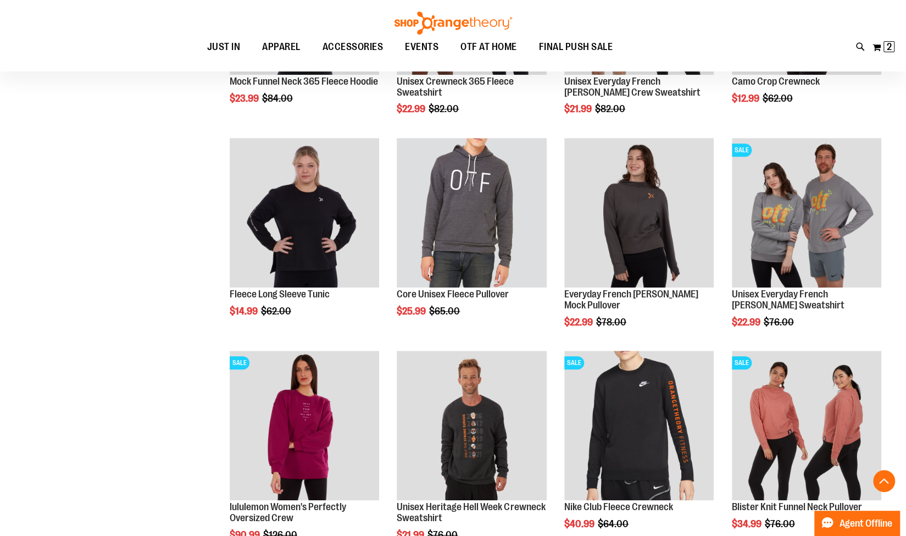
scroll to position [439, 0]
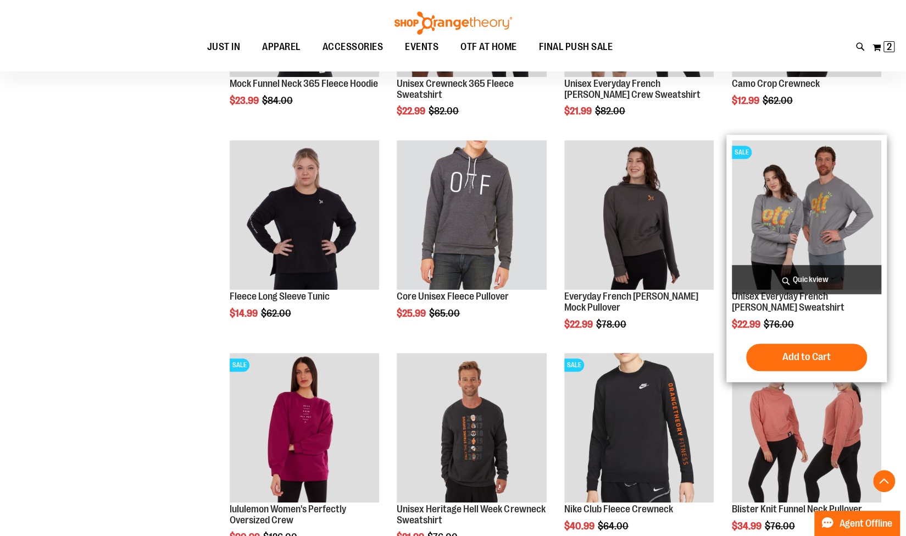
click at [810, 182] on img "product" at bounding box center [806, 214] width 149 height 149
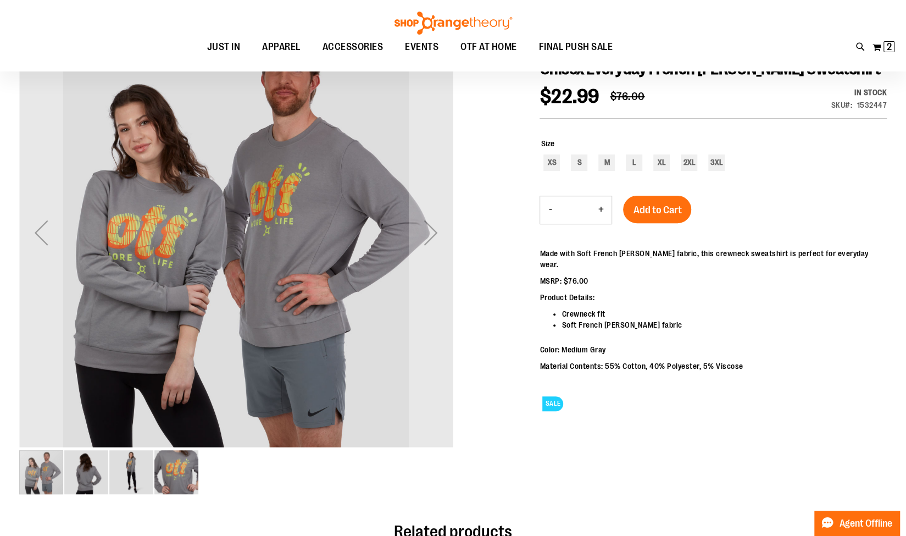
scroll to position [152, 0]
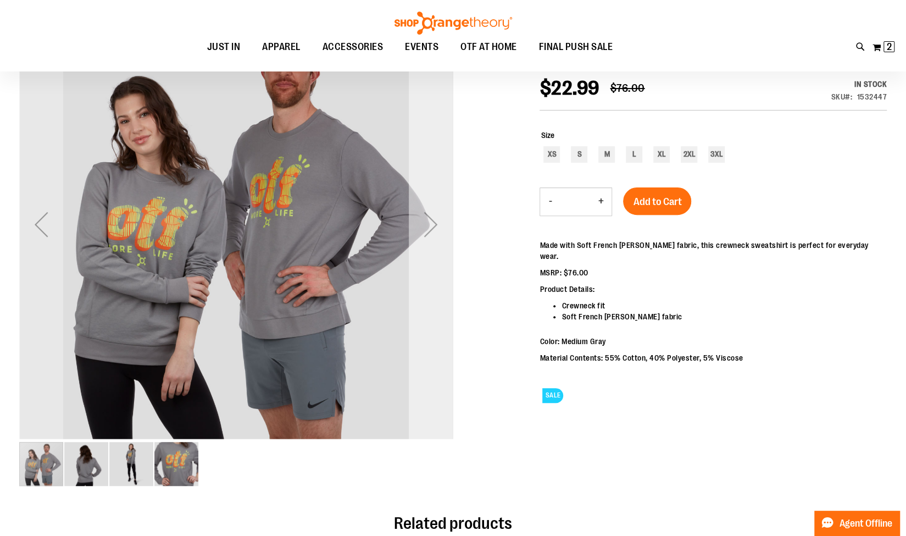
click at [434, 229] on div "Next" at bounding box center [431, 224] width 44 height 44
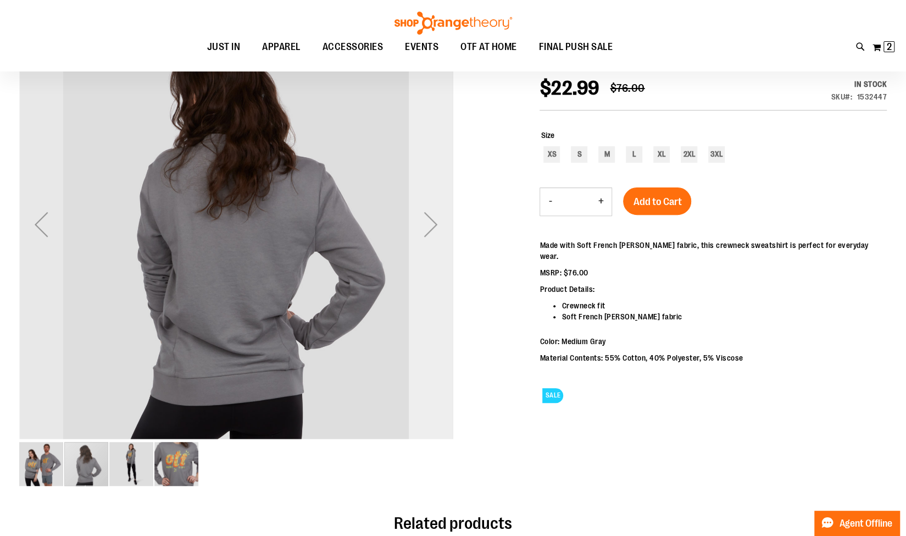
click at [434, 229] on div "Next" at bounding box center [431, 224] width 44 height 44
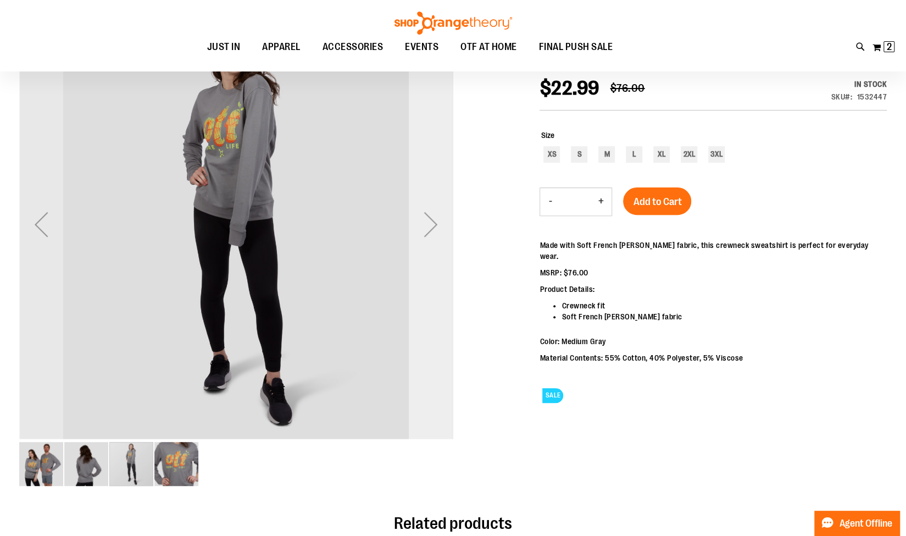
click at [434, 229] on div "Next" at bounding box center [431, 224] width 44 height 44
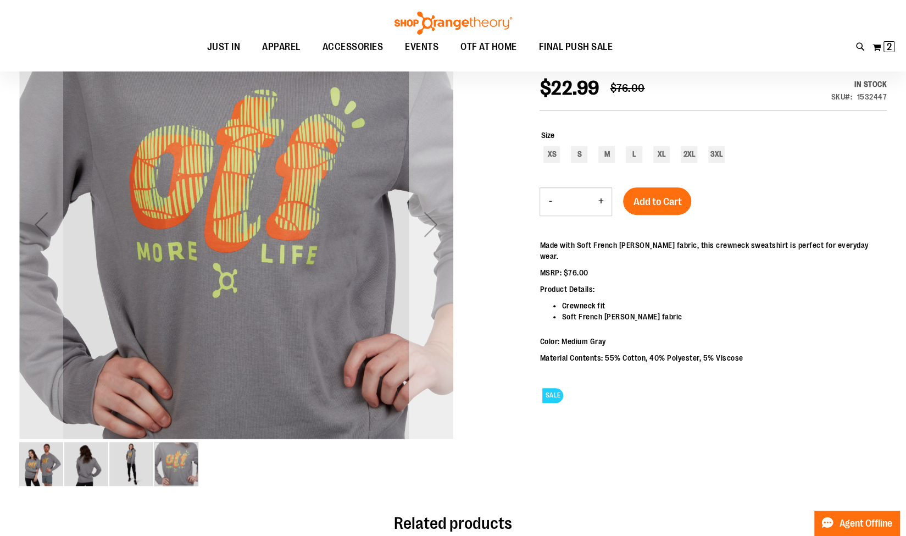
click at [435, 229] on div "Next" at bounding box center [431, 224] width 44 height 44
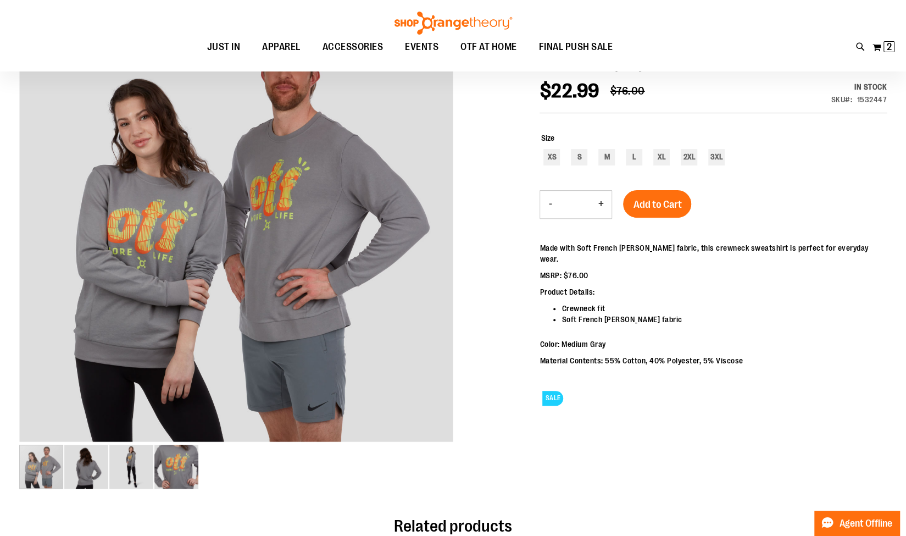
scroll to position [150, 0]
click at [877, 51] on button "My Cart 2 2 items" at bounding box center [883, 47] width 23 height 18
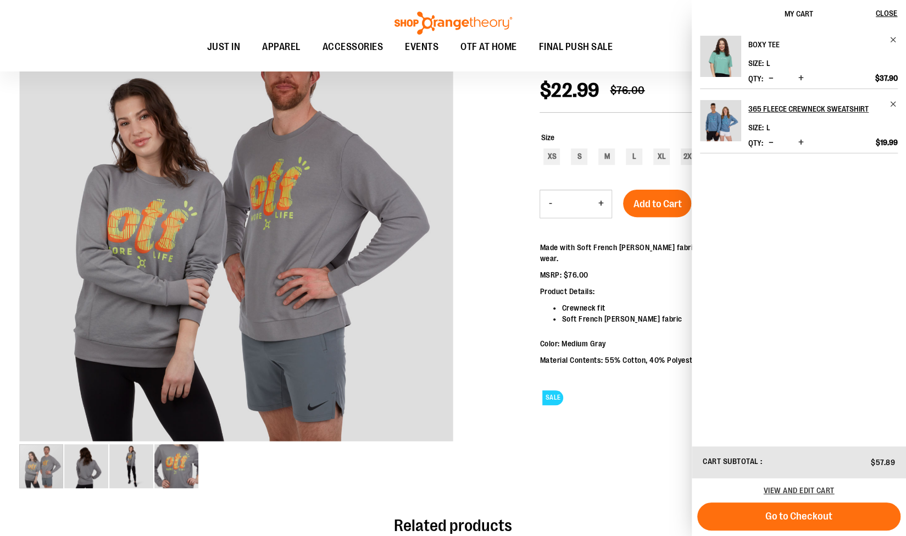
click at [765, 46] on h2 "Boxy Tee" at bounding box center [815, 45] width 135 height 18
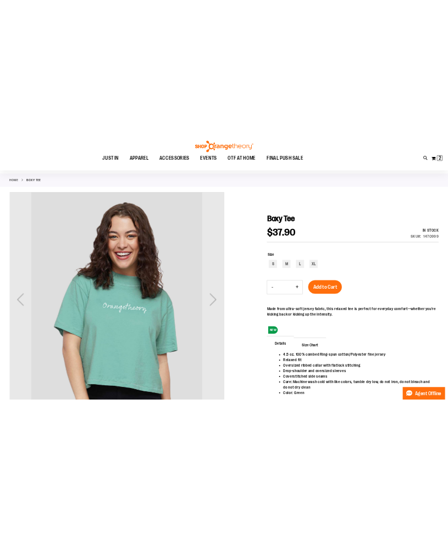
scroll to position [43, 0]
